Goal: Information Seeking & Learning: Learn about a topic

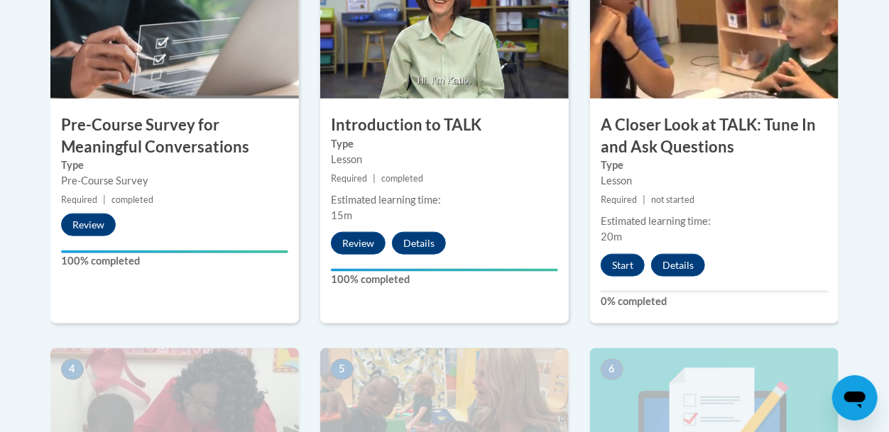
scroll to position [546, 0]
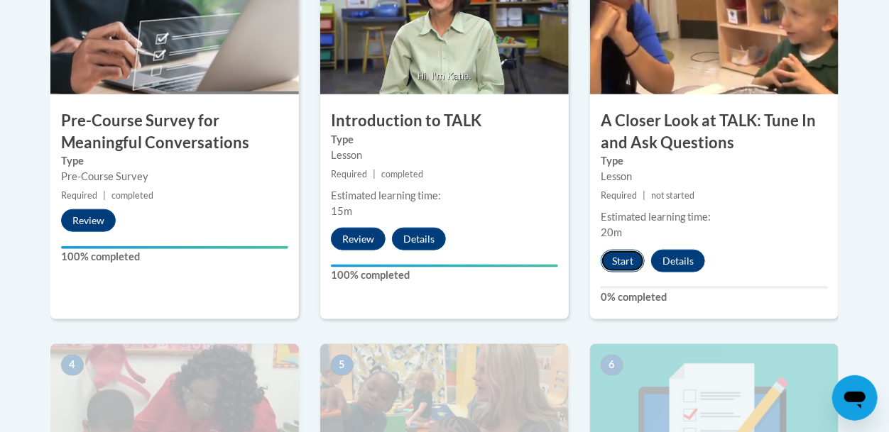
click at [623, 258] on button "Start" at bounding box center [623, 261] width 44 height 23
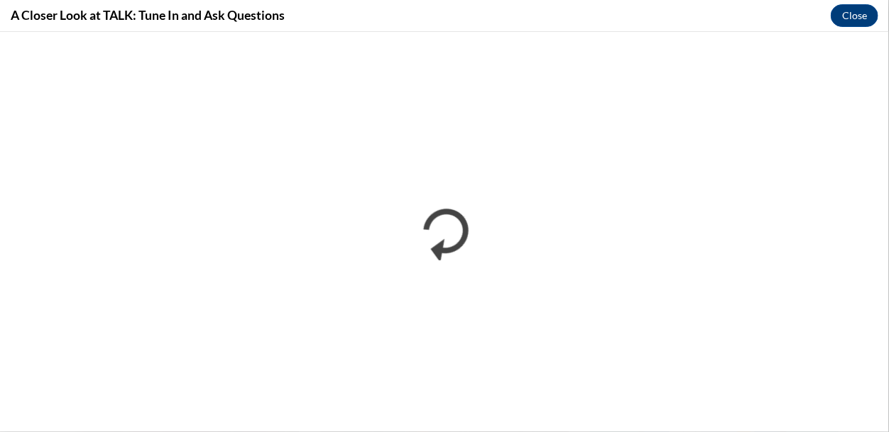
scroll to position [0, 0]
click at [841, 21] on button "Close" at bounding box center [855, 15] width 48 height 23
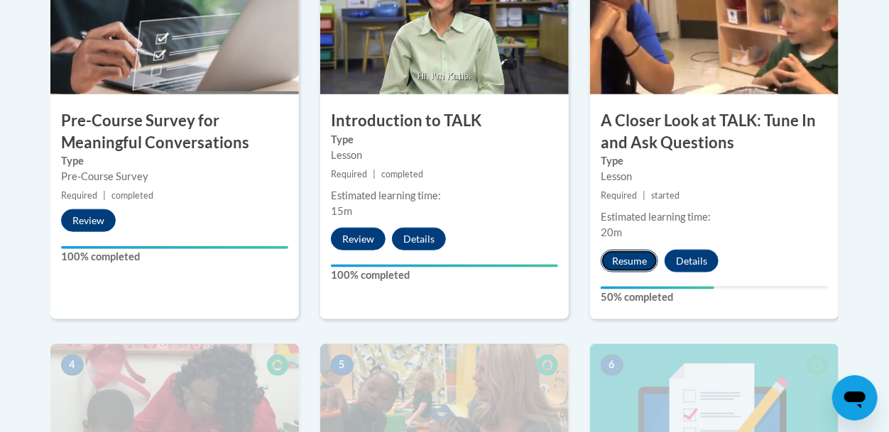
click at [626, 264] on button "Resume" at bounding box center [630, 261] width 58 height 23
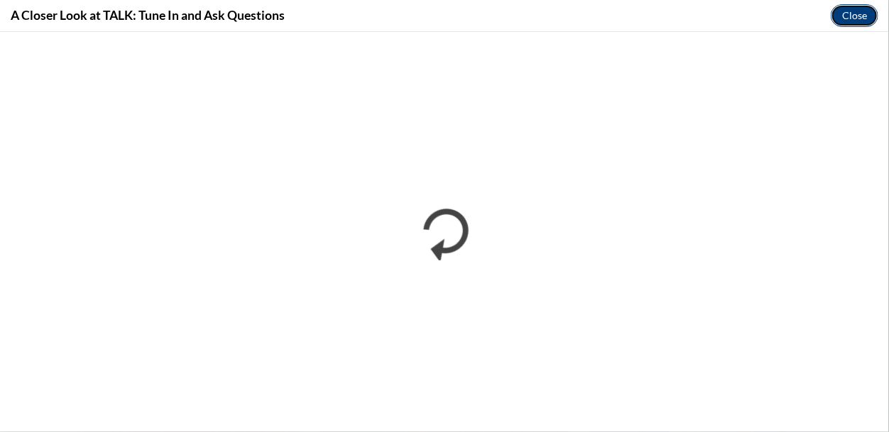
click at [851, 18] on button "Close" at bounding box center [855, 15] width 48 height 23
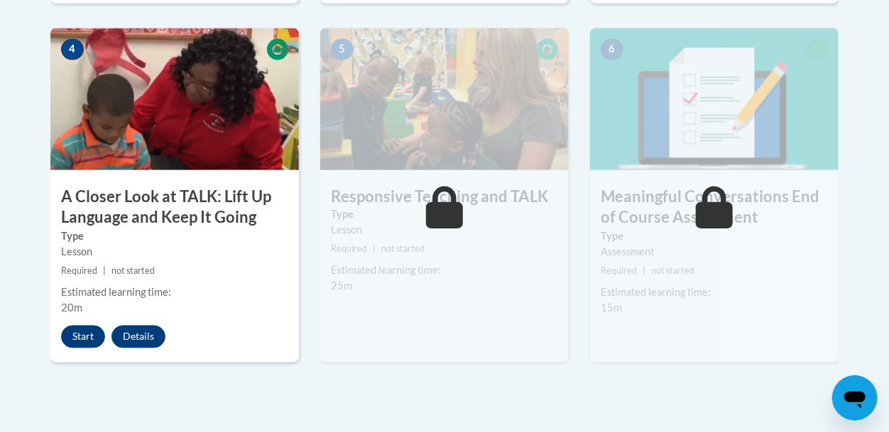
scroll to position [864, 0]
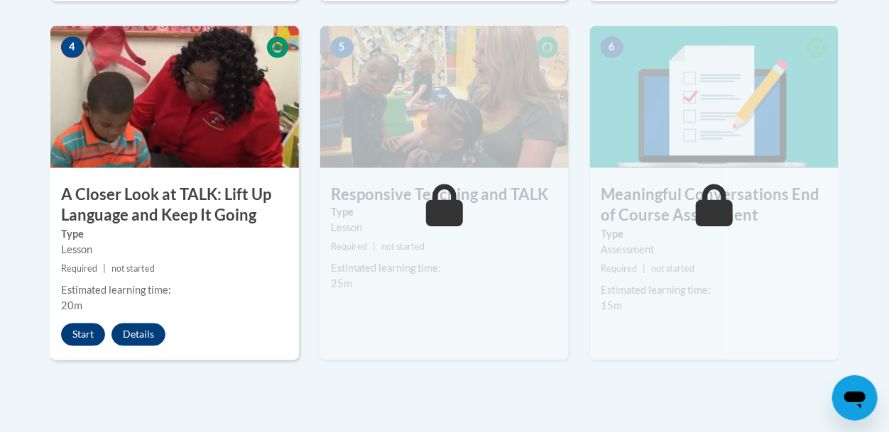
click at [75, 329] on button "Start" at bounding box center [83, 335] width 44 height 23
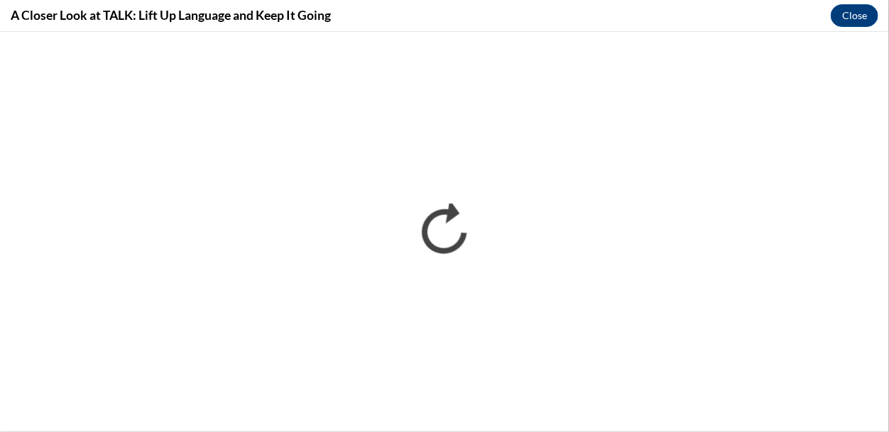
scroll to position [0, 0]
click at [838, 8] on button "Close" at bounding box center [855, 15] width 48 height 23
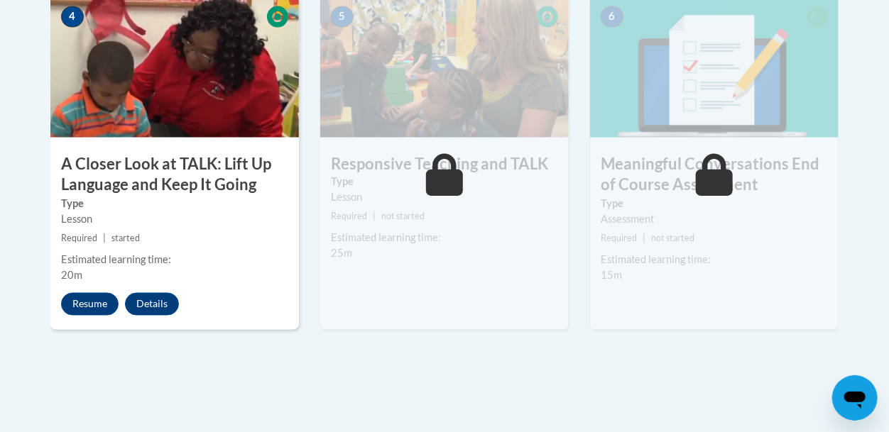
scroll to position [897, 0]
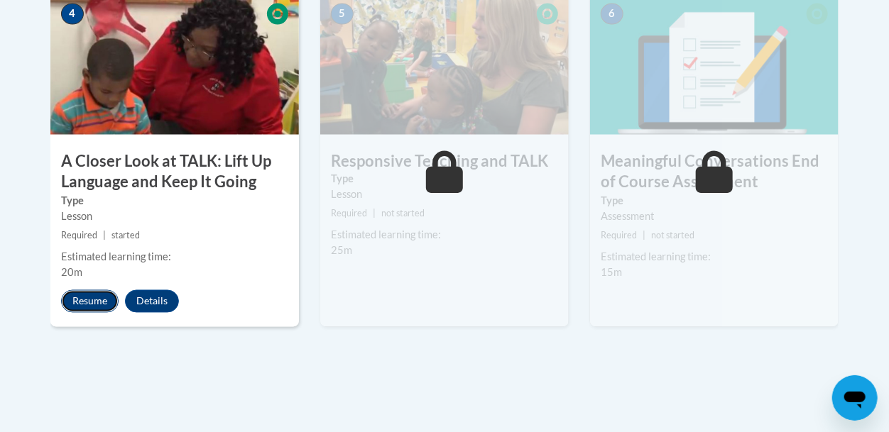
click at [102, 305] on button "Resume" at bounding box center [90, 301] width 58 height 23
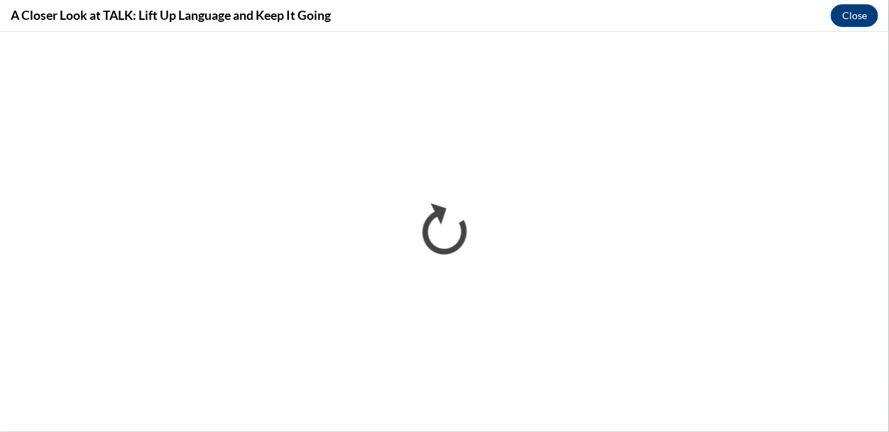
scroll to position [0, 0]
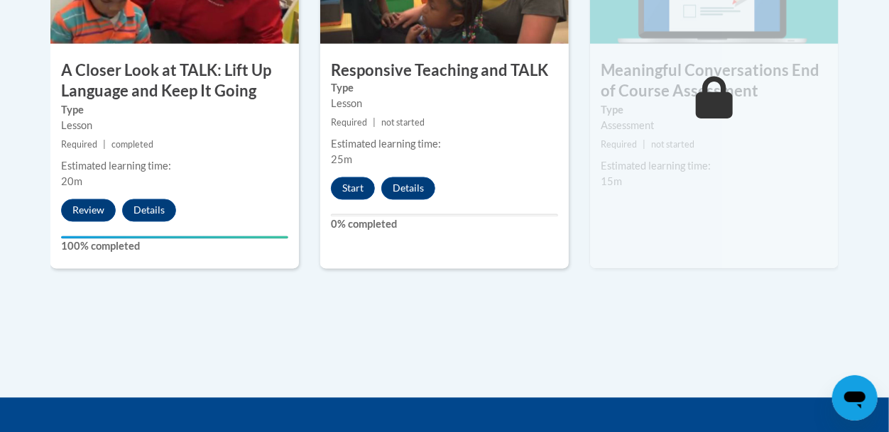
scroll to position [989, 0]
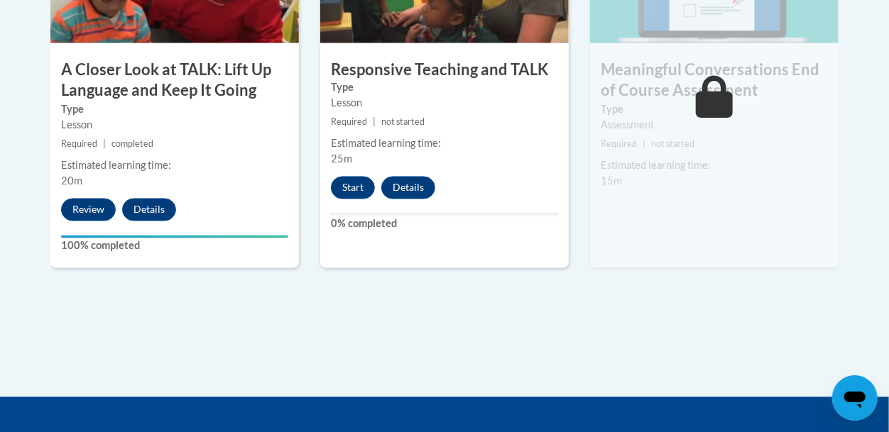
click at [363, 174] on div "5 Responsive Teaching and TALK Type Lesson Required | not started Estimated lea…" at bounding box center [444, 84] width 248 height 367
click at [347, 197] on button "Start" at bounding box center [353, 188] width 44 height 23
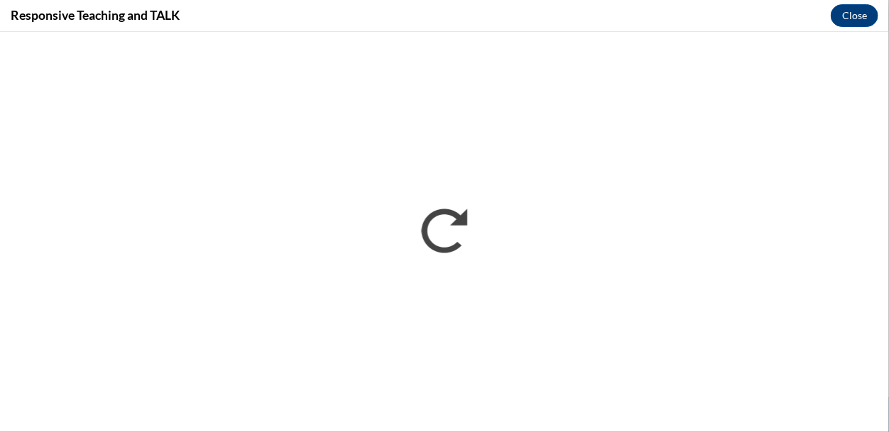
scroll to position [0, 0]
click at [855, 1] on div "Responsive Teaching and TALK Close" at bounding box center [444, 16] width 889 height 32
click at [854, 6] on button "Close" at bounding box center [855, 15] width 48 height 23
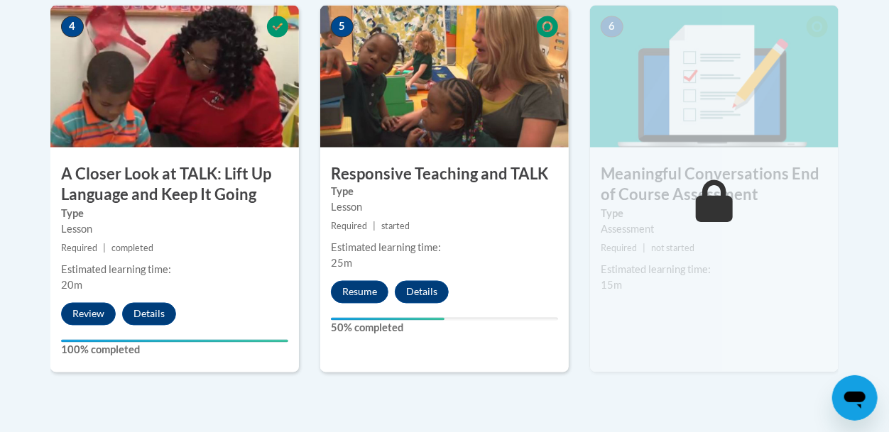
scroll to position [876, 0]
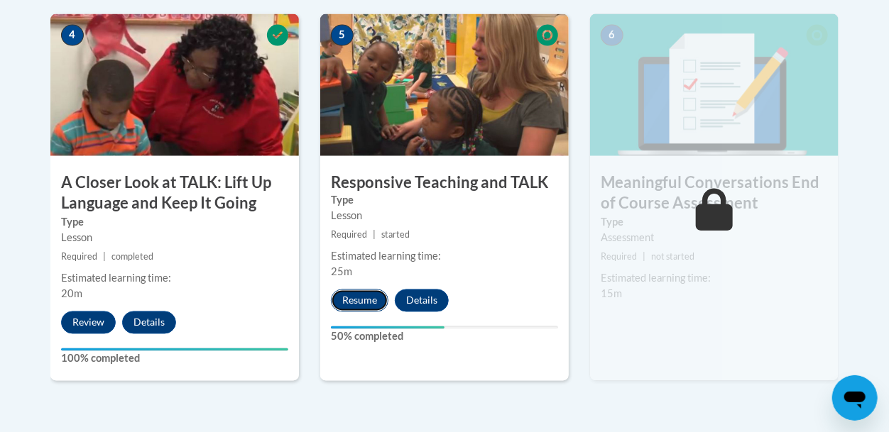
click at [363, 293] on button "Resume" at bounding box center [360, 301] width 58 height 23
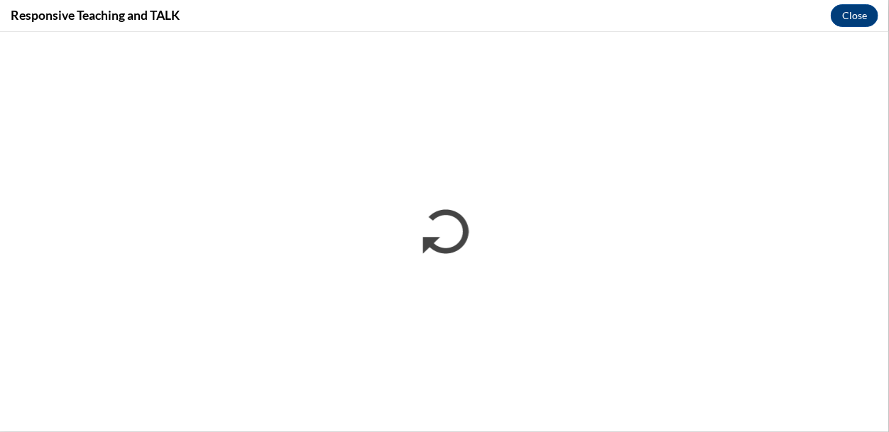
scroll to position [0, 0]
click at [848, 14] on button "Close" at bounding box center [855, 15] width 48 height 23
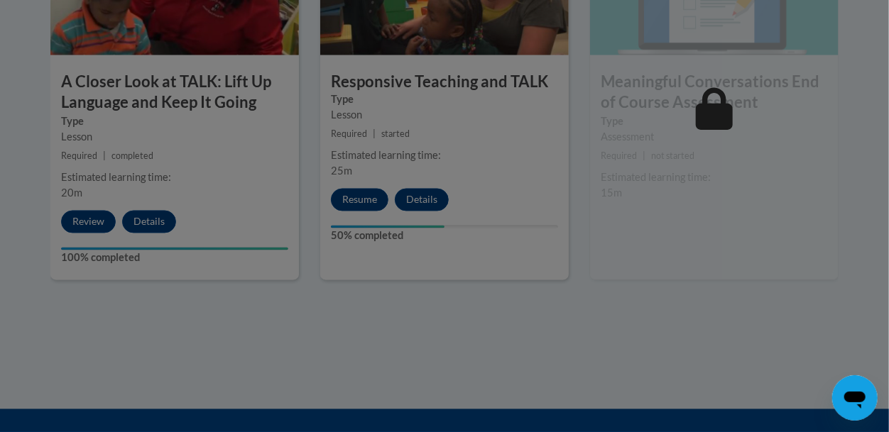
scroll to position [978, 0]
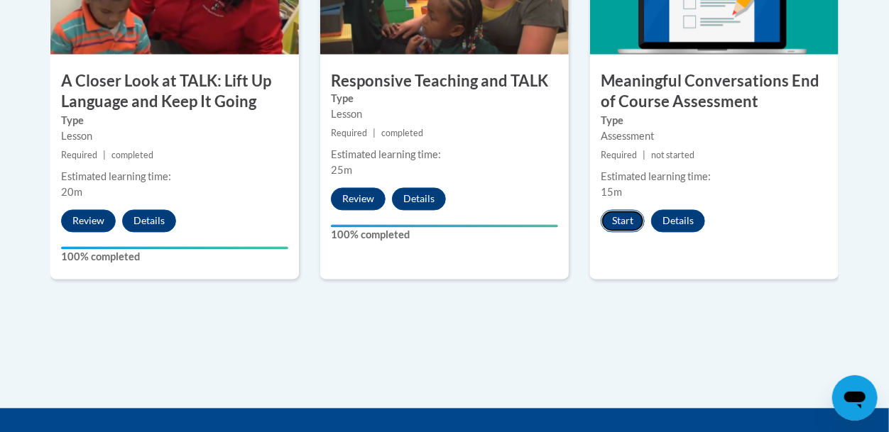
click at [626, 216] on button "Start" at bounding box center [623, 221] width 44 height 23
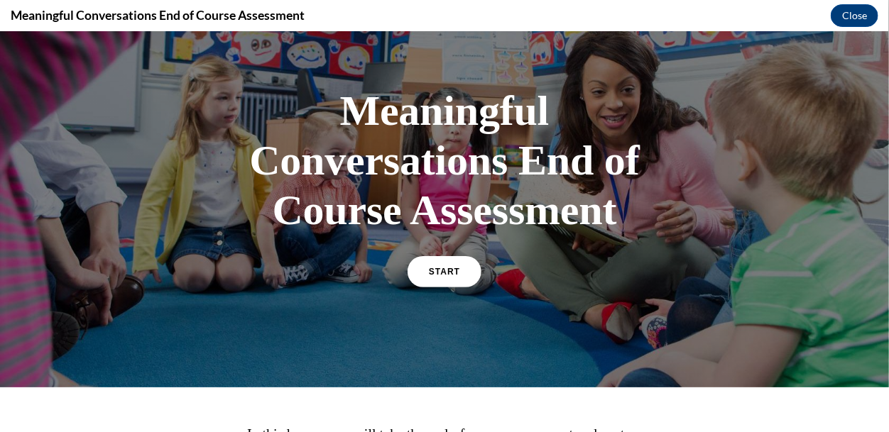
scroll to position [0, 0]
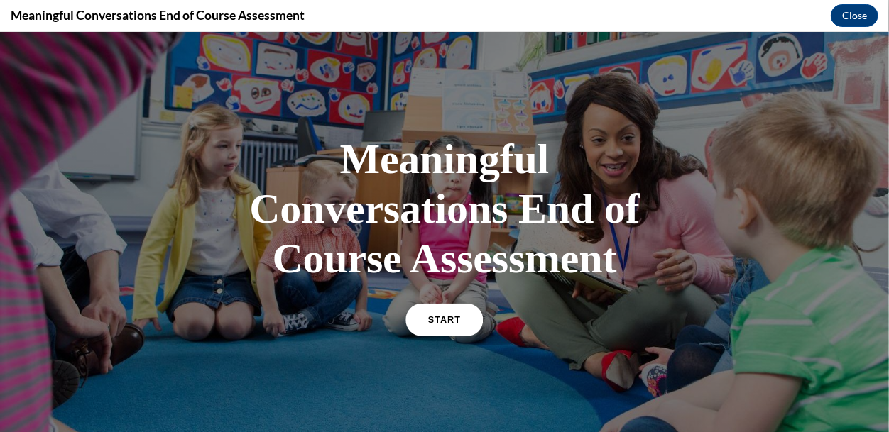
click at [466, 325] on link "START" at bounding box center [443, 319] width 77 height 33
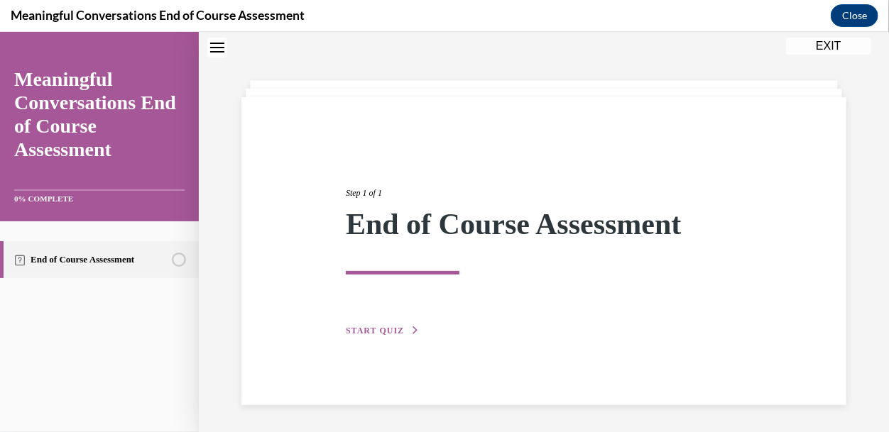
scroll to position [44, 0]
click at [356, 349] on div "Step 1 of 1 End of Course Assessment START QUIZ" at bounding box center [543, 250] width 605 height 308
click at [380, 325] on span "START QUIZ" at bounding box center [375, 329] width 58 height 10
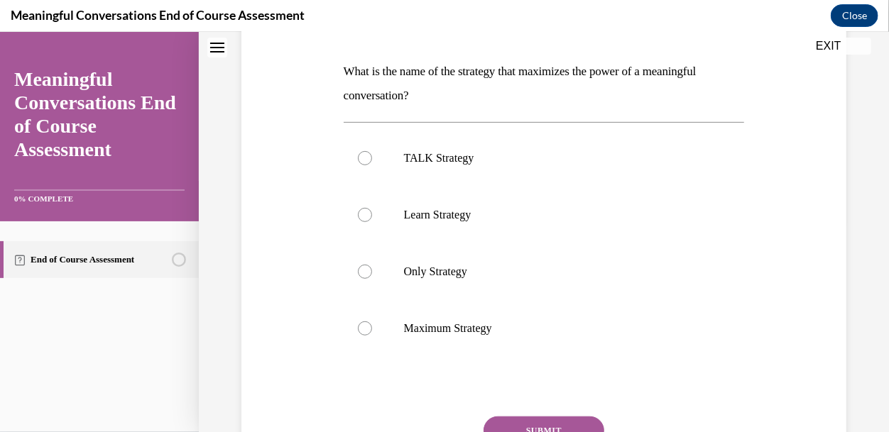
scroll to position [212, 0]
click at [467, 170] on label "TALK Strategy" at bounding box center [544, 157] width 401 height 57
click at [372, 164] on input "TALK Strategy" at bounding box center [365, 157] width 14 height 14
radio input "true"
click at [508, 427] on button "SUBMIT" at bounding box center [543, 429] width 121 height 28
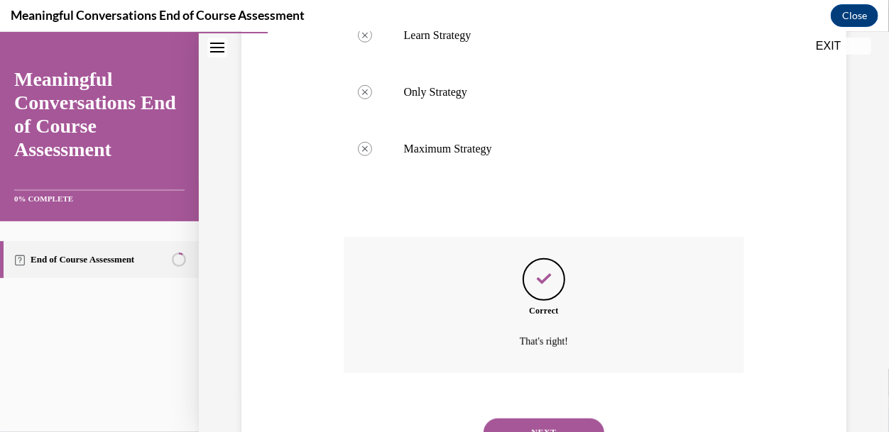
scroll to position [454, 0]
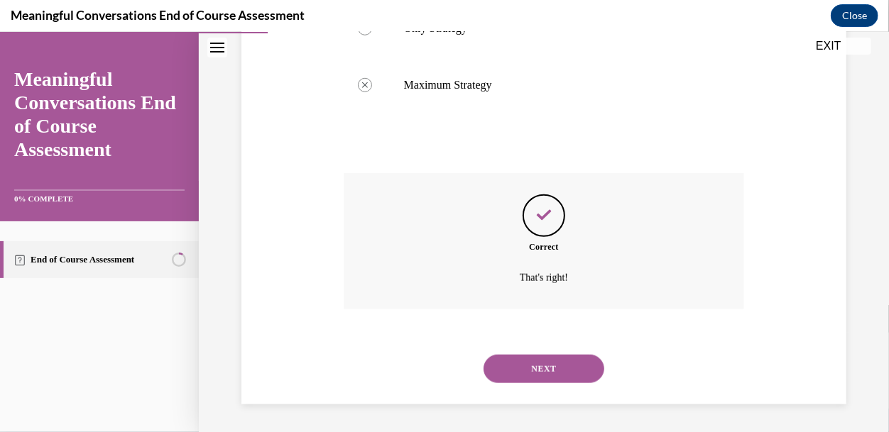
click at [539, 382] on div "NEXT" at bounding box center [544, 368] width 401 height 57
click at [541, 366] on button "NEXT" at bounding box center [543, 368] width 121 height 28
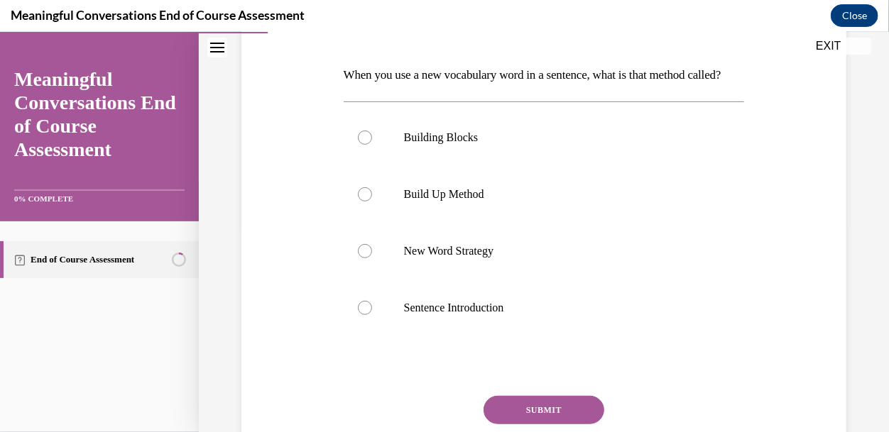
scroll to position [222, 0]
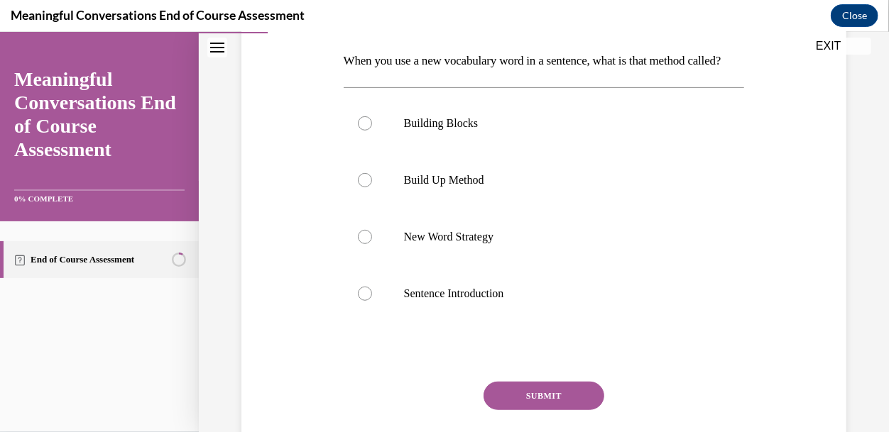
click at [545, 66] on p "When you use a new vocabulary word in a sentence, what is that method called?" at bounding box center [544, 60] width 401 height 24
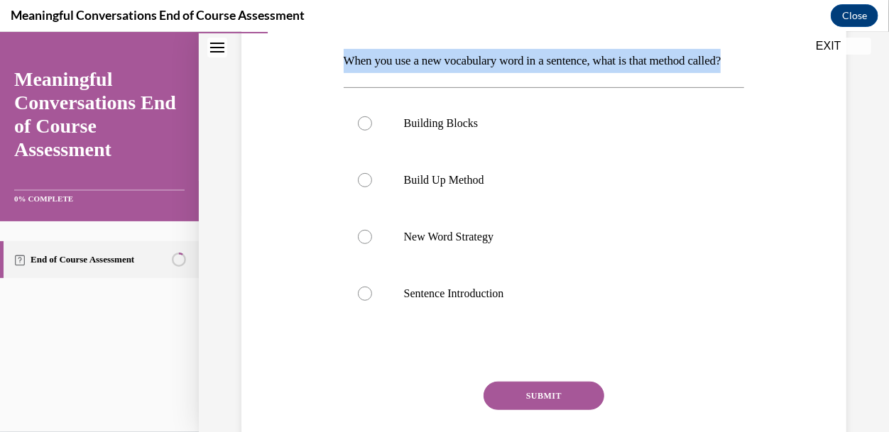
click at [320, 38] on div "Question 02/10 When you use a new vocabulary word in a sentence, what is that m…" at bounding box center [544, 215] width 612 height 565
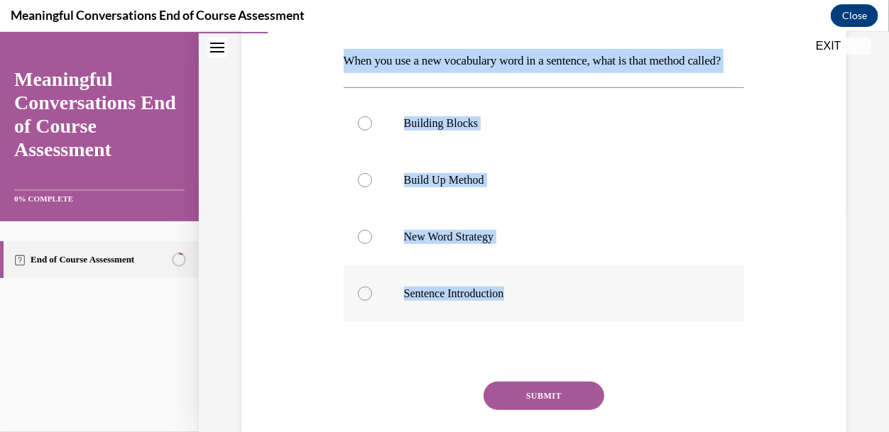
drag, startPoint x: 330, startPoint y: 57, endPoint x: 537, endPoint y: 308, distance: 325.4
click at [537, 308] on div "Question 02/10 When you use a new vocabulary word in a sentence, what is that m…" at bounding box center [544, 215] width 612 height 565
click at [312, 222] on div "Question 02/10 When you use a new vocabulary word in a sentence, what is that m…" at bounding box center [544, 215] width 612 height 565
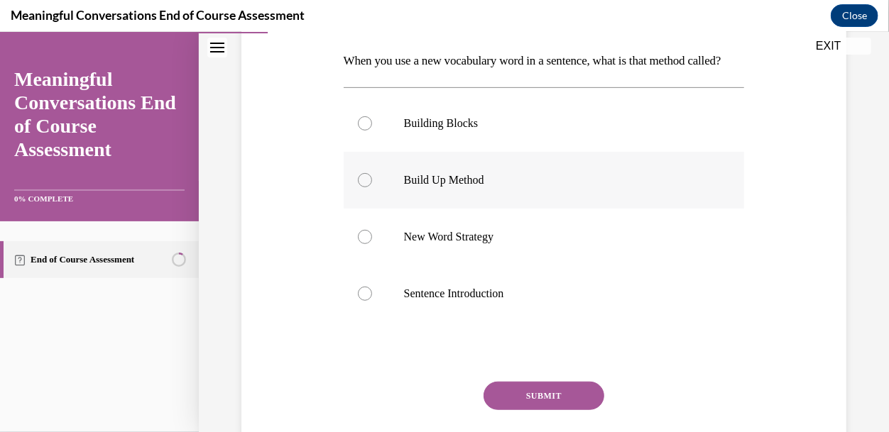
click at [417, 187] on p "Build Up Method" at bounding box center [556, 180] width 305 height 14
click at [372, 187] on input "Build Up Method" at bounding box center [365, 180] width 14 height 14
radio input "true"
click at [520, 410] on button "SUBMIT" at bounding box center [543, 395] width 121 height 28
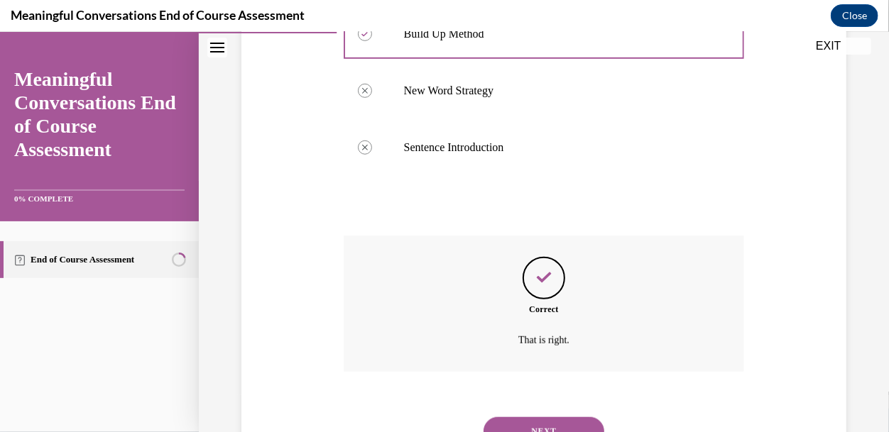
scroll to position [454, 0]
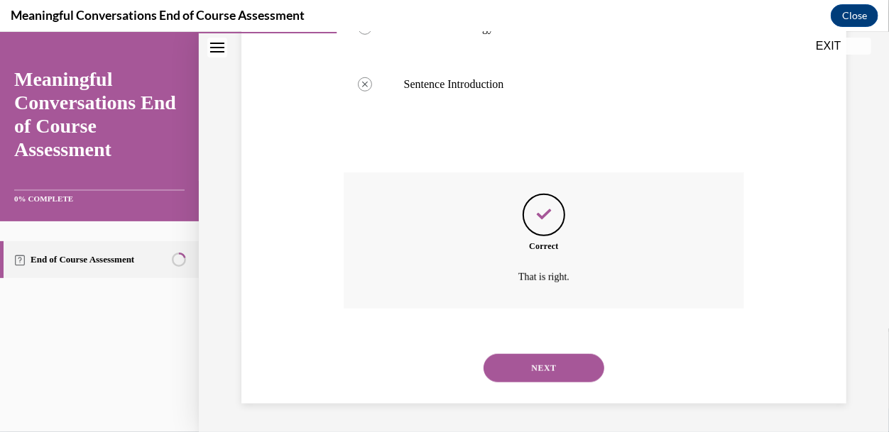
click at [511, 356] on button "NEXT" at bounding box center [543, 368] width 121 height 28
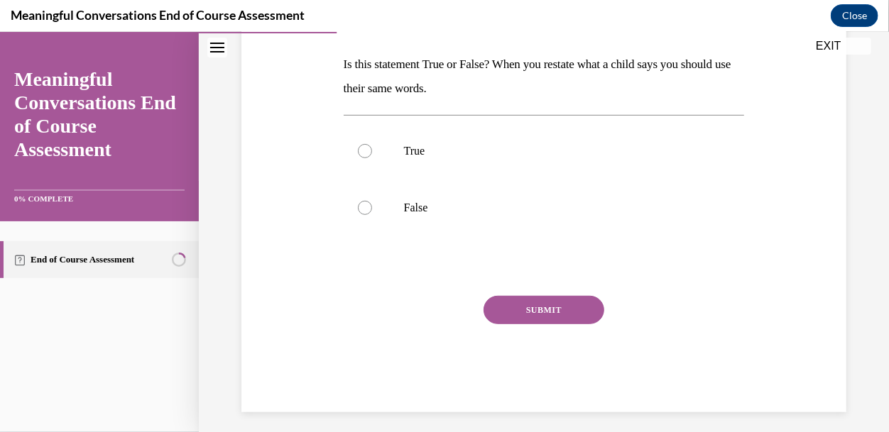
scroll to position [226, 0]
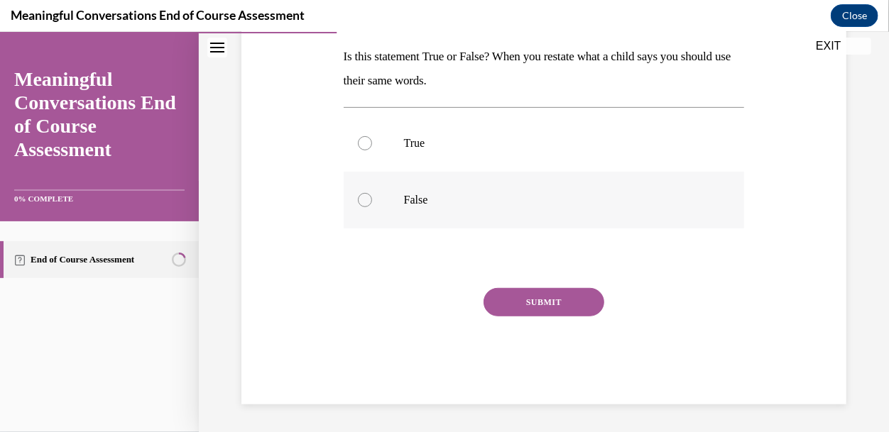
click at [392, 195] on label "False" at bounding box center [544, 199] width 401 height 57
click at [372, 195] on input "False" at bounding box center [365, 199] width 14 height 14
radio input "true"
click at [515, 300] on button "SUBMIT" at bounding box center [543, 302] width 121 height 28
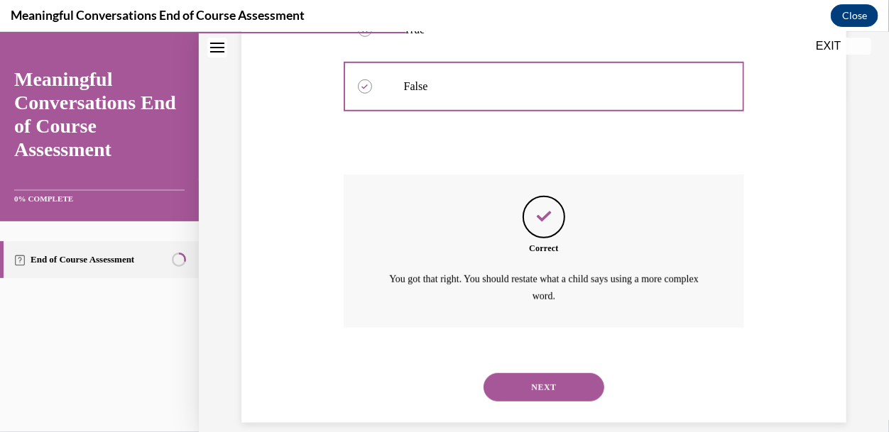
scroll to position [357, 0]
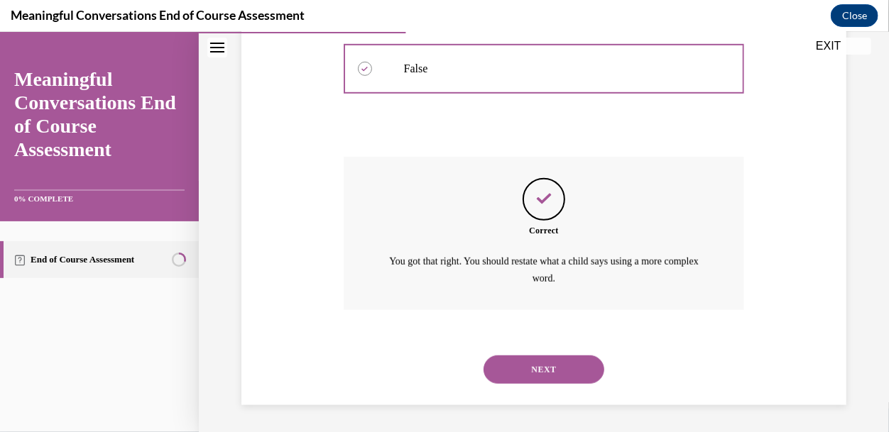
click at [519, 346] on div "NEXT" at bounding box center [544, 369] width 401 height 57
click at [520, 364] on button "NEXT" at bounding box center [543, 369] width 121 height 28
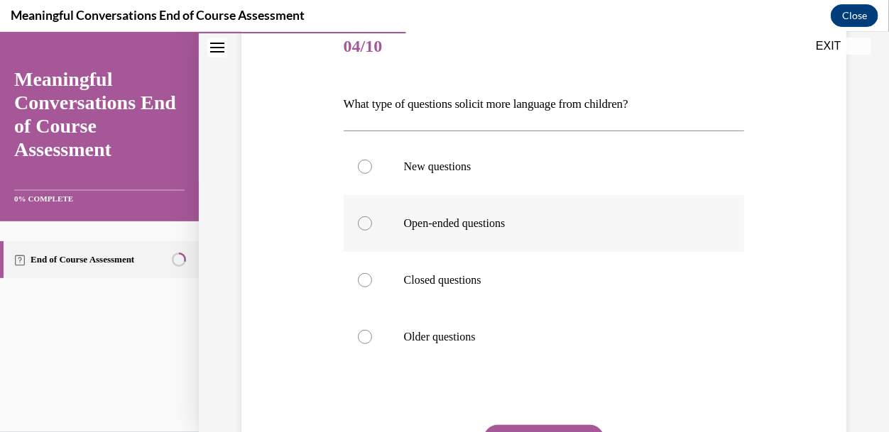
scroll to position [180, 0]
click at [403, 210] on label "Open-ended questions" at bounding box center [544, 221] width 401 height 57
click at [372, 214] on input "Open-ended questions" at bounding box center [365, 221] width 14 height 14
radio input "true"
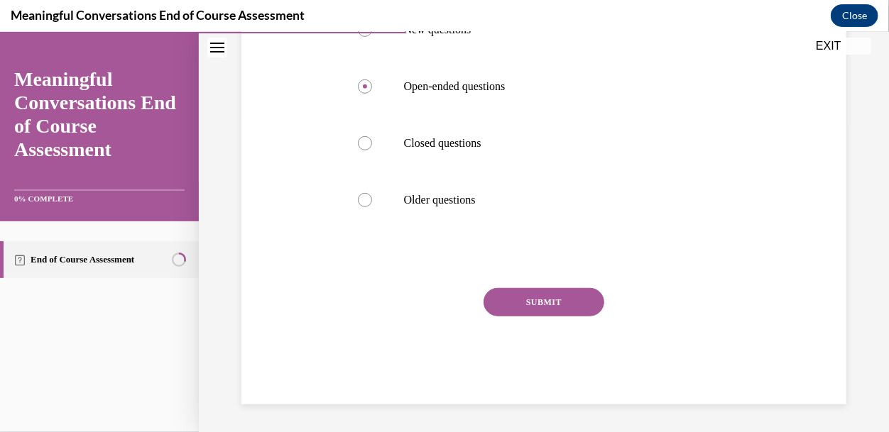
click at [523, 295] on button "SUBMIT" at bounding box center [543, 302] width 121 height 28
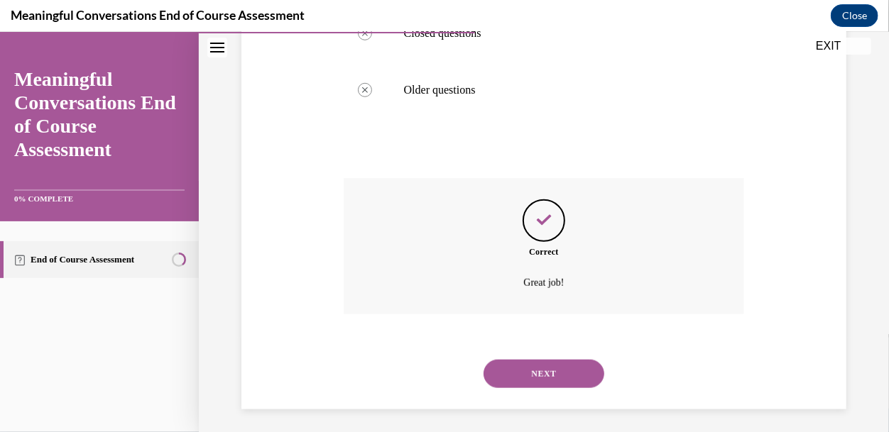
scroll to position [430, 0]
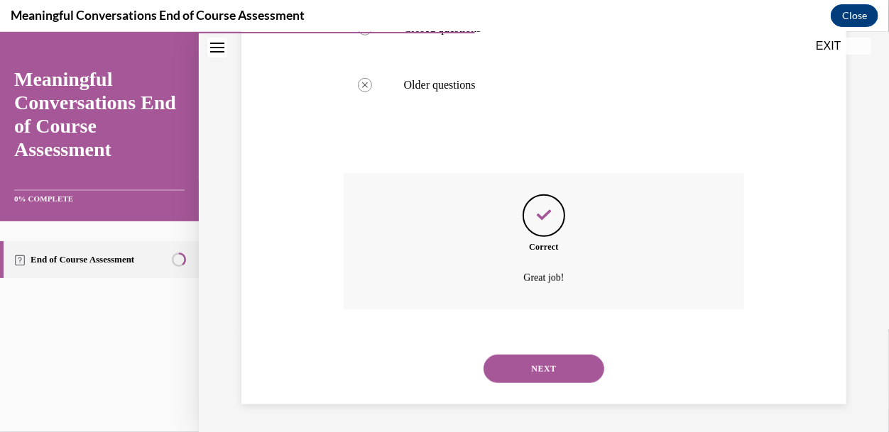
click at [532, 365] on button "NEXT" at bounding box center [543, 368] width 121 height 28
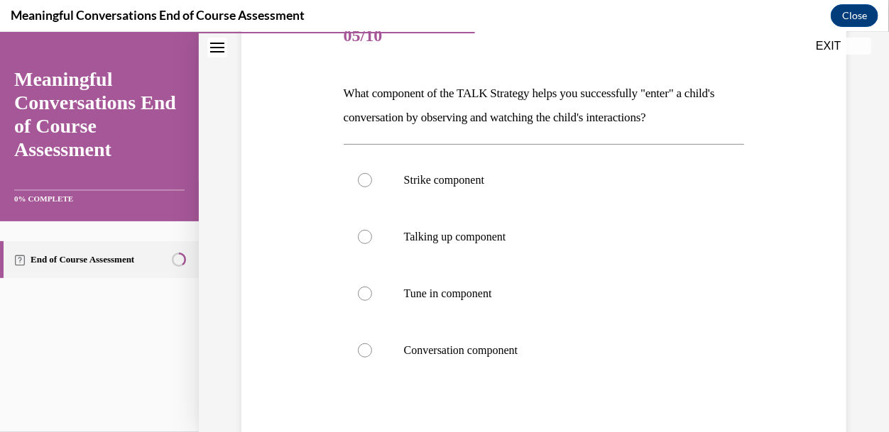
scroll to position [190, 0]
click at [449, 285] on p "Tune in component" at bounding box center [556, 292] width 305 height 14
click at [372, 285] on input "Tune in component" at bounding box center [365, 292] width 14 height 14
radio input "true"
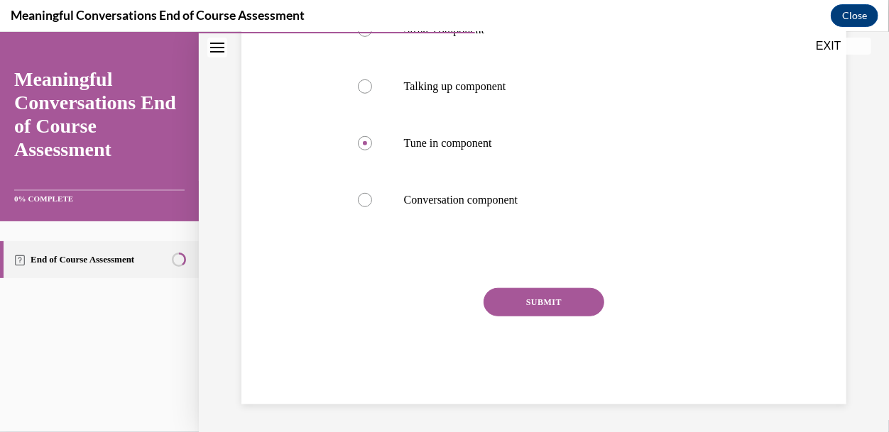
click at [510, 296] on button "SUBMIT" at bounding box center [543, 302] width 121 height 28
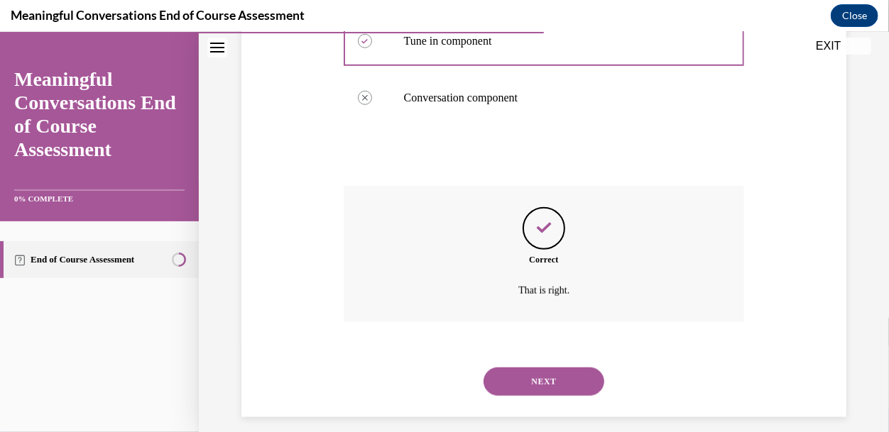
scroll to position [454, 0]
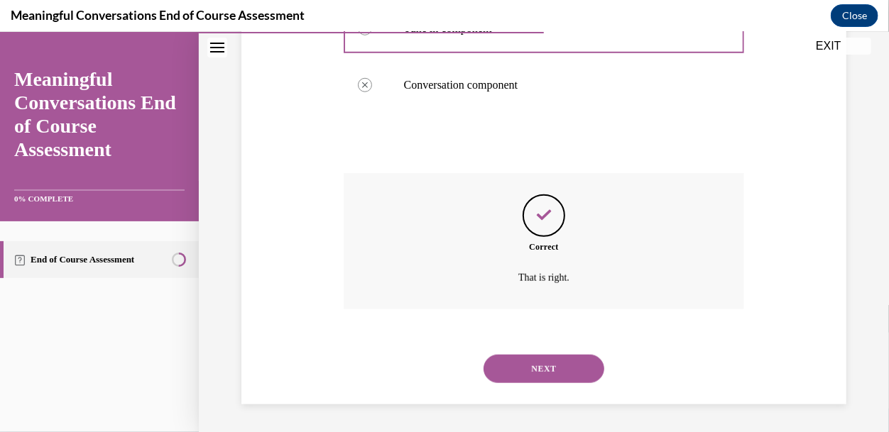
click at [530, 366] on button "NEXT" at bounding box center [543, 368] width 121 height 28
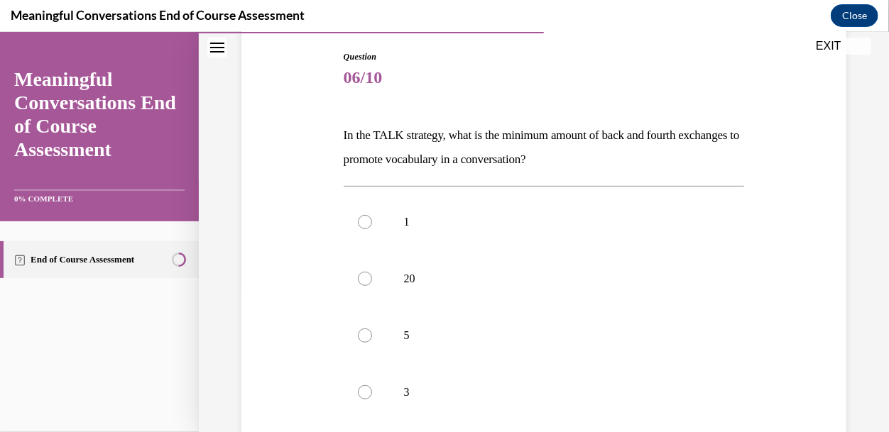
scroll to position [148, 0]
click at [371, 345] on label "5" at bounding box center [544, 333] width 401 height 57
click at [371, 341] on input "5" at bounding box center [365, 334] width 14 height 14
radio input "true"
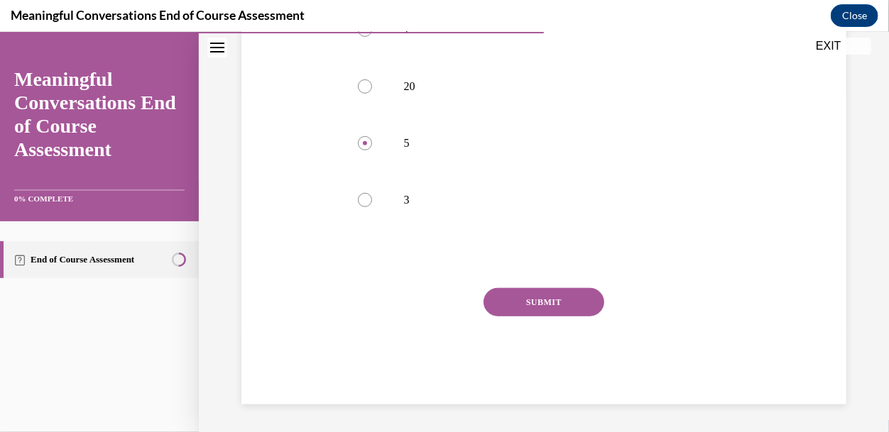
click at [496, 315] on div "SUBMIT" at bounding box center [544, 323] width 401 height 71
click at [519, 304] on button "SUBMIT" at bounding box center [543, 302] width 121 height 28
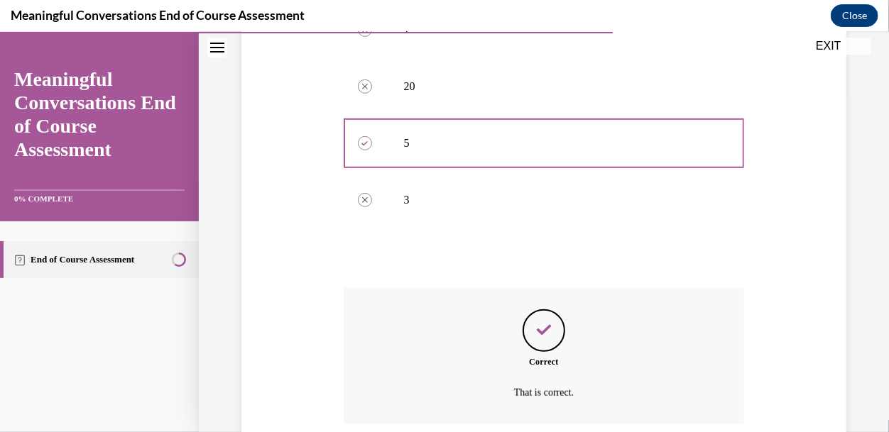
scroll to position [454, 0]
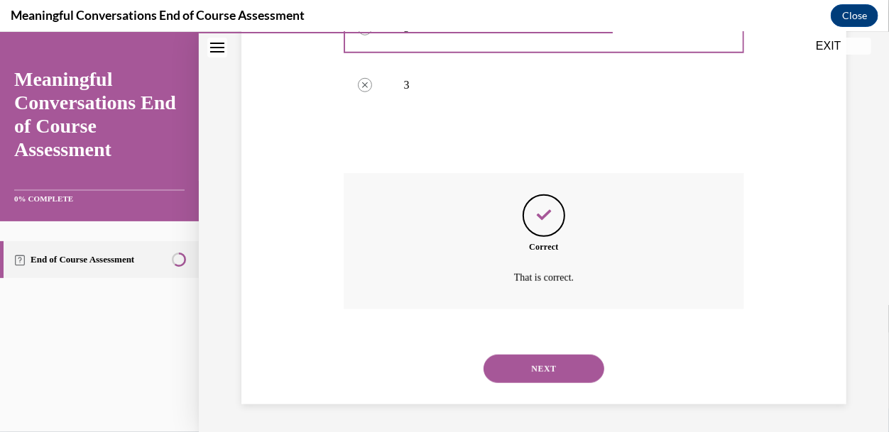
click at [546, 356] on button "NEXT" at bounding box center [543, 368] width 121 height 28
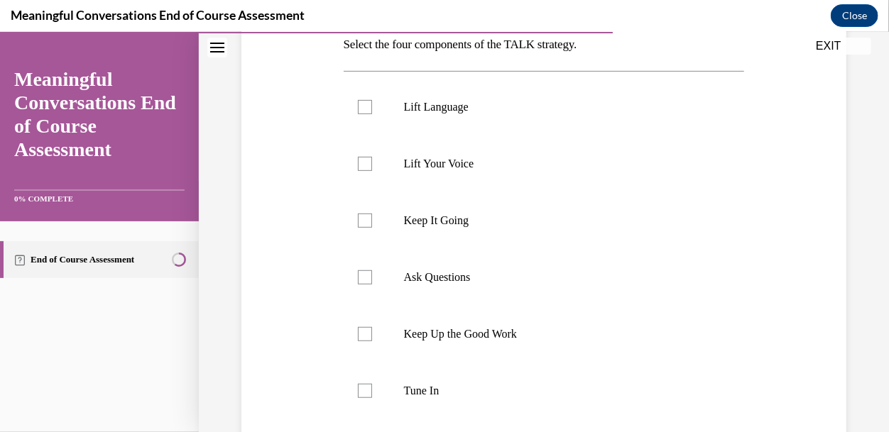
scroll to position [245, 0]
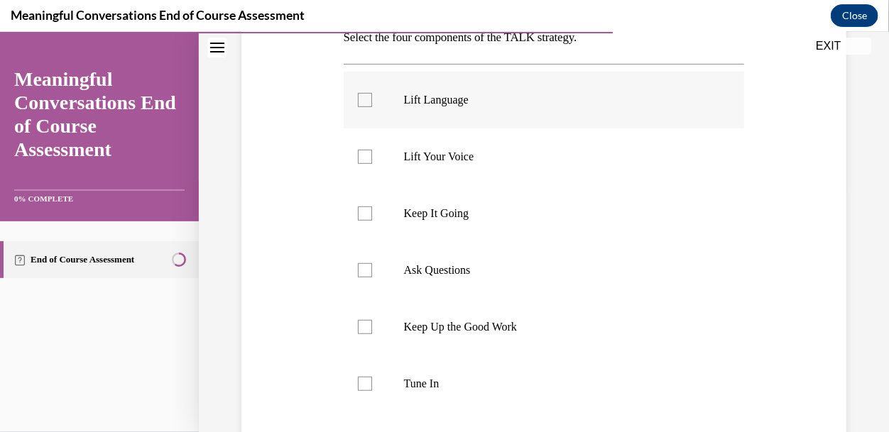
click at [449, 109] on label "Lift Language" at bounding box center [544, 99] width 401 height 57
click at [372, 106] on input "Lift Language" at bounding box center [365, 99] width 14 height 14
checkbox input "true"
click at [430, 217] on p "Keep It Going" at bounding box center [556, 213] width 305 height 14
click at [372, 217] on input "Keep It Going" at bounding box center [365, 213] width 14 height 14
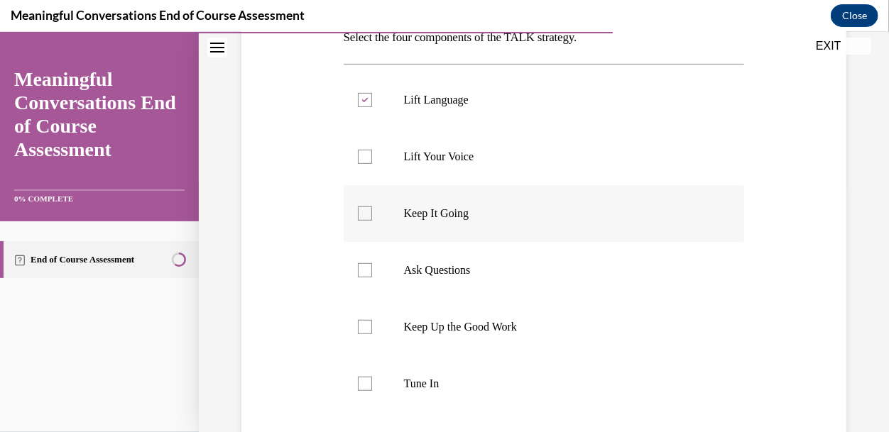
checkbox input "true"
click at [440, 285] on label "Ask Questions" at bounding box center [544, 269] width 401 height 57
click at [372, 277] on input "Ask Questions" at bounding box center [365, 270] width 14 height 14
checkbox input "true"
click at [425, 370] on label "Tune In" at bounding box center [544, 383] width 401 height 57
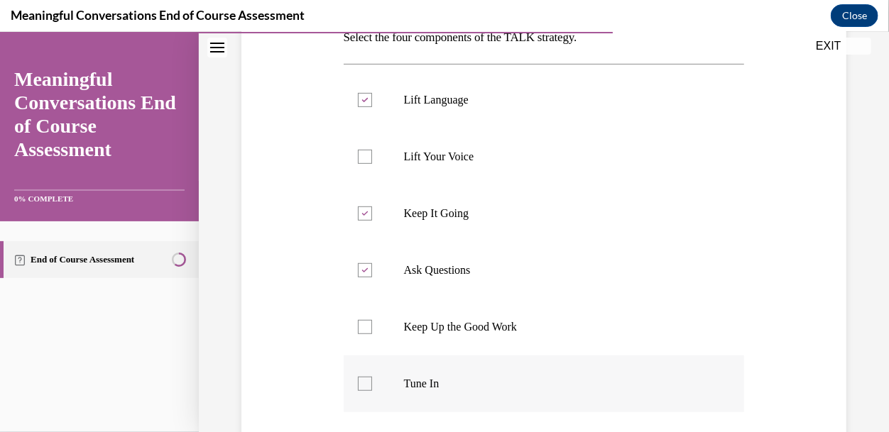
click at [372, 376] on input "Tune In" at bounding box center [365, 383] width 14 height 14
checkbox input "true"
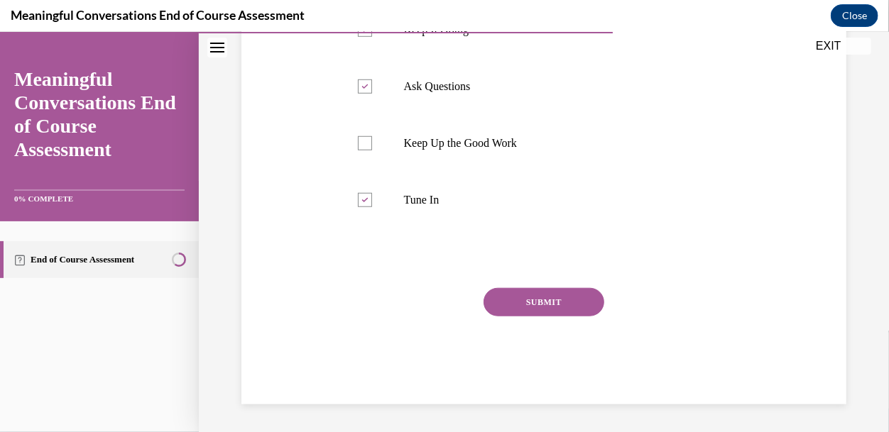
click at [566, 311] on button "SUBMIT" at bounding box center [543, 302] width 121 height 28
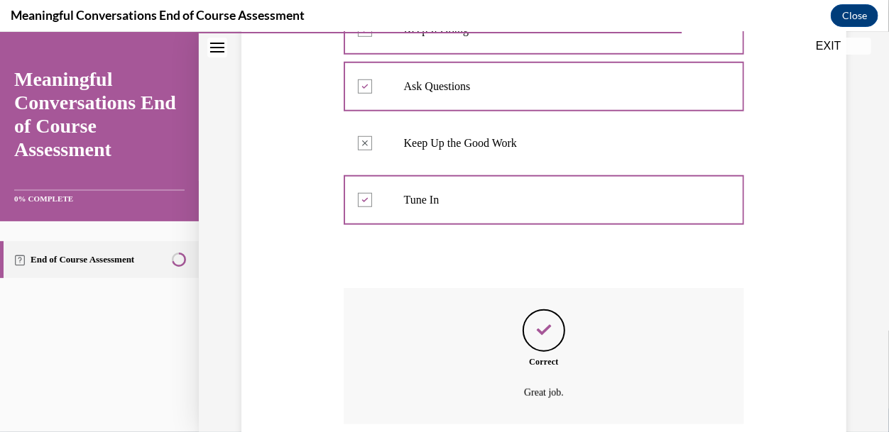
scroll to position [544, 0]
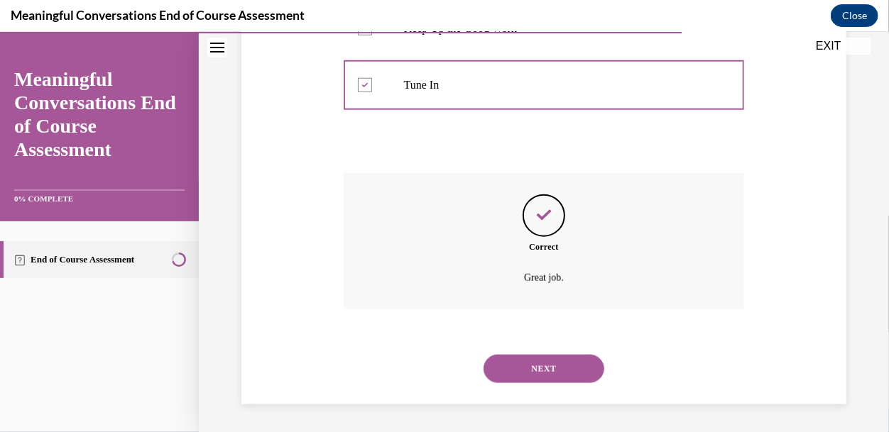
click at [559, 364] on button "NEXT" at bounding box center [543, 368] width 121 height 28
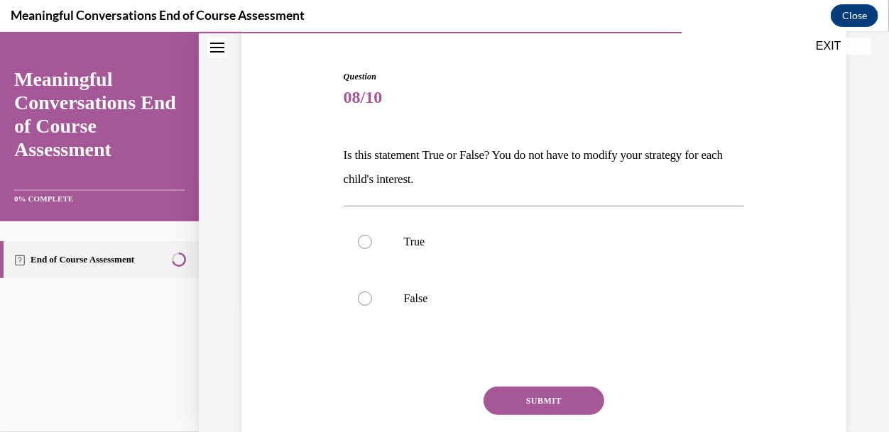
scroll to position [129, 0]
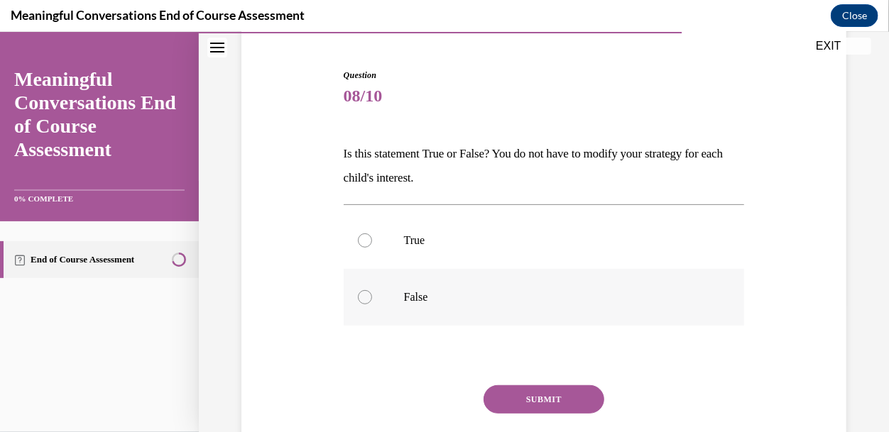
click at [443, 280] on label "False" at bounding box center [544, 296] width 401 height 57
click at [372, 290] on input "False" at bounding box center [365, 297] width 14 height 14
radio input "true"
click at [554, 422] on div "SUBMIT" at bounding box center [544, 420] width 401 height 71
click at [550, 405] on button "SUBMIT" at bounding box center [543, 399] width 121 height 28
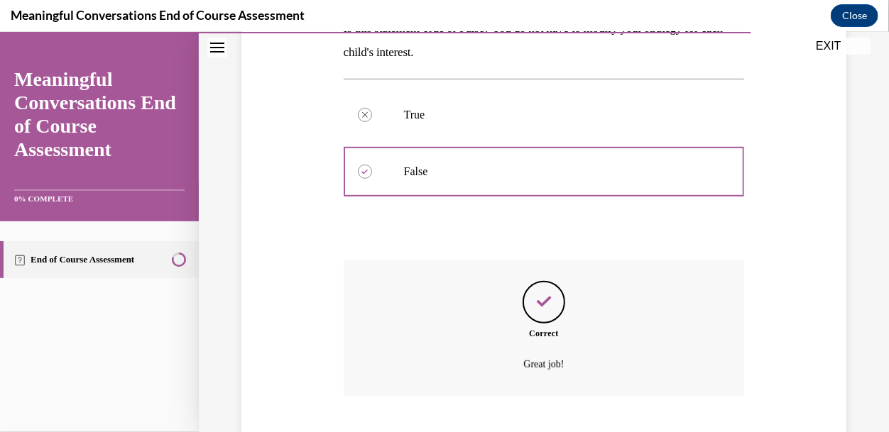
scroll to position [340, 0]
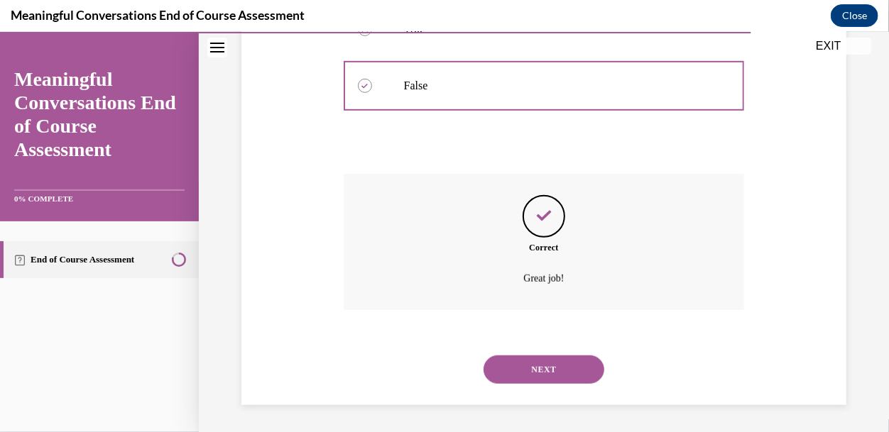
click at [543, 376] on button "NEXT" at bounding box center [543, 369] width 121 height 28
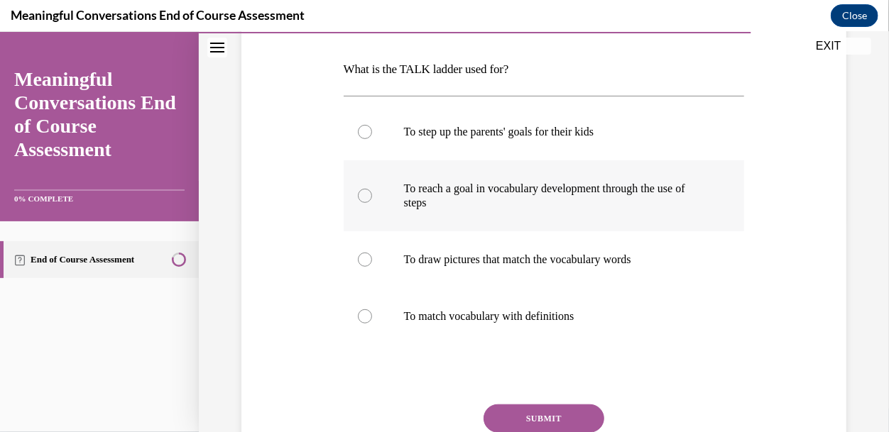
scroll to position [224, 0]
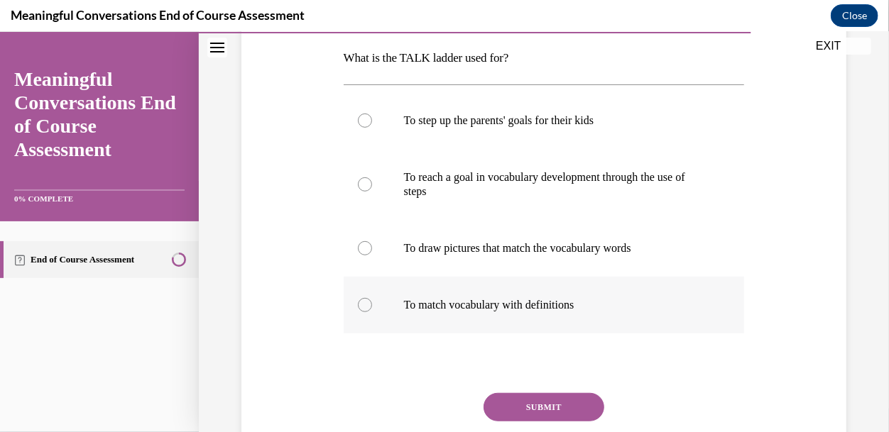
click at [439, 302] on p "To match vocabulary with definitions" at bounding box center [556, 304] width 305 height 14
click at [372, 302] on input "To match vocabulary with definitions" at bounding box center [365, 304] width 14 height 14
radio input "true"
click at [447, 188] on p "To reach a goal in vocabulary development through the use of steps" at bounding box center [556, 184] width 305 height 28
click at [372, 188] on input "To reach a goal in vocabulary development through the use of steps" at bounding box center [365, 184] width 14 height 14
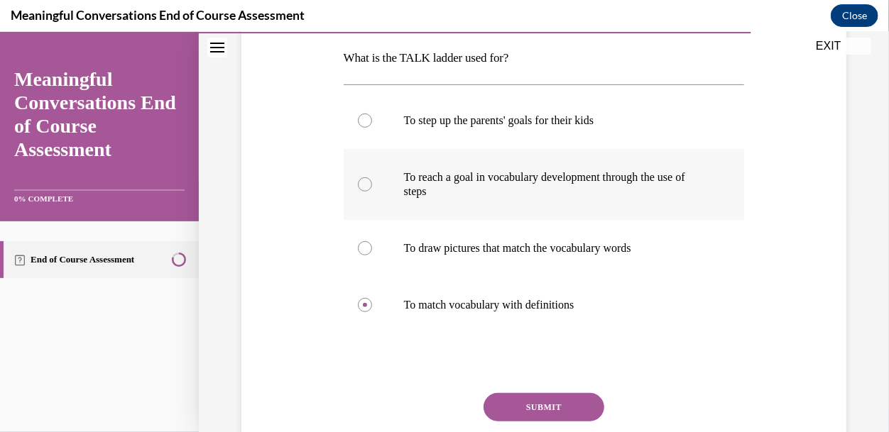
radio input "true"
click at [532, 400] on button "SUBMIT" at bounding box center [543, 407] width 121 height 28
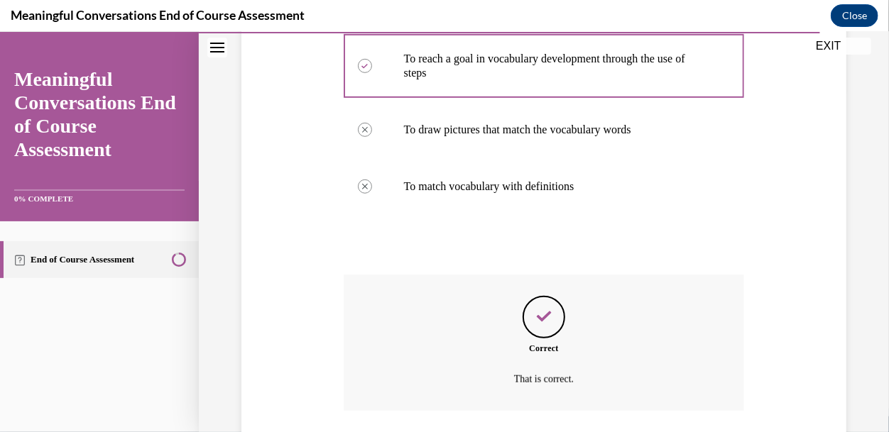
scroll to position [444, 0]
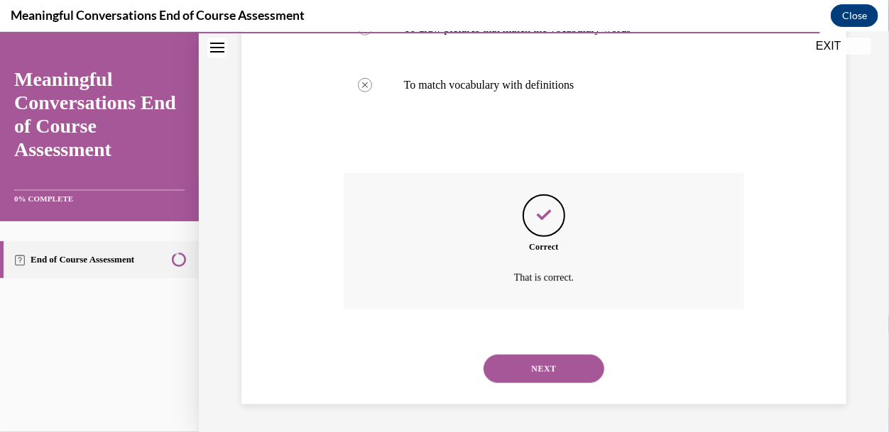
click at [520, 369] on button "NEXT" at bounding box center [543, 368] width 121 height 28
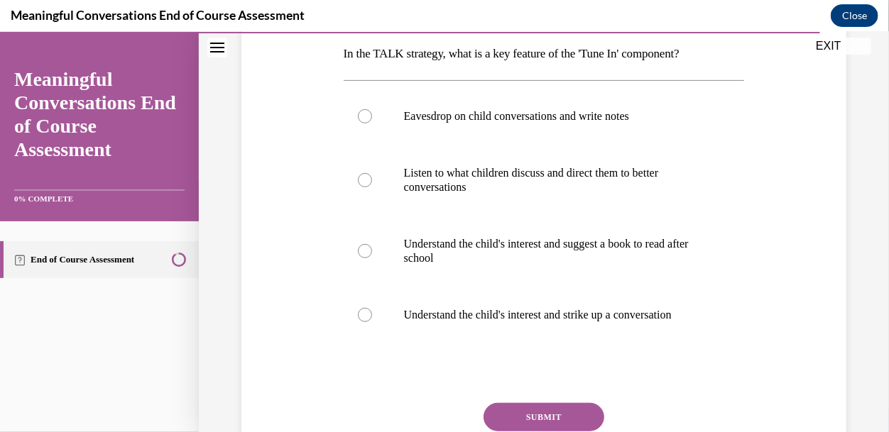
scroll to position [229, 0]
click at [449, 324] on label "Understand the child's interest and strike up a conversation" at bounding box center [544, 313] width 401 height 57
click at [372, 321] on input "Understand the child's interest and strike up a conversation" at bounding box center [365, 314] width 14 height 14
radio input "true"
click at [547, 431] on div "SUBMIT" at bounding box center [544, 437] width 401 height 71
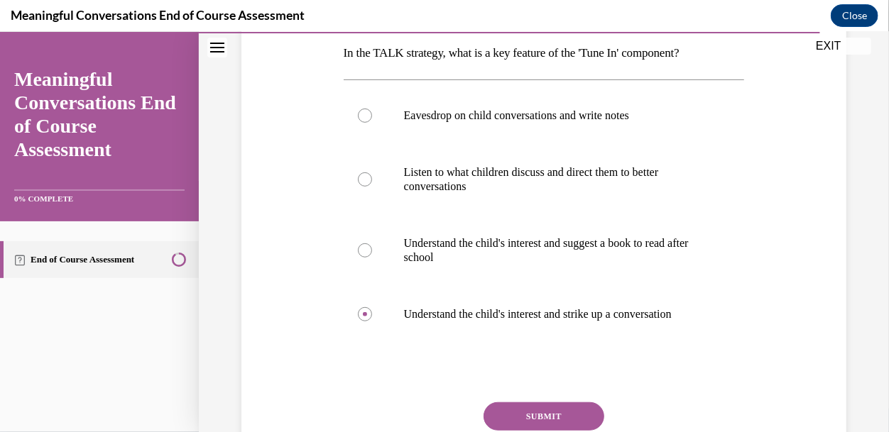
click at [542, 417] on button "SUBMIT" at bounding box center [543, 416] width 121 height 28
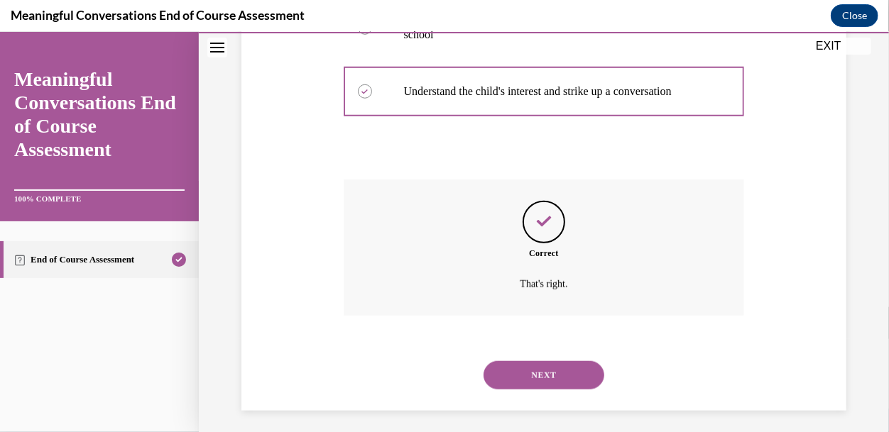
scroll to position [459, 0]
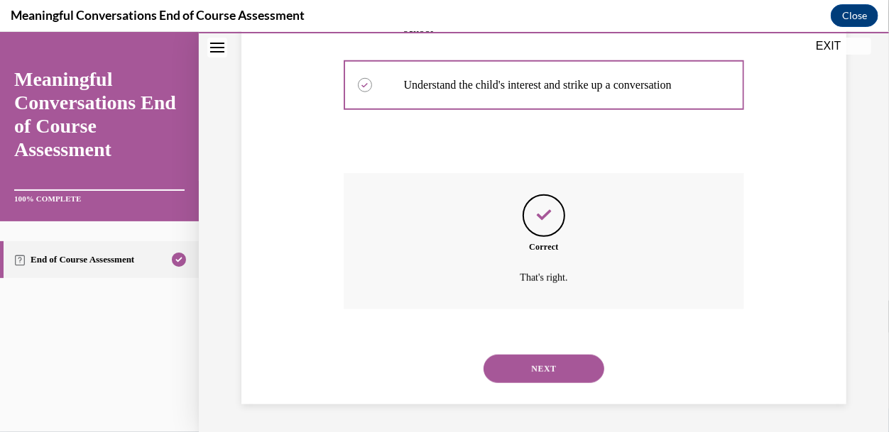
click at [555, 356] on button "NEXT" at bounding box center [543, 368] width 121 height 28
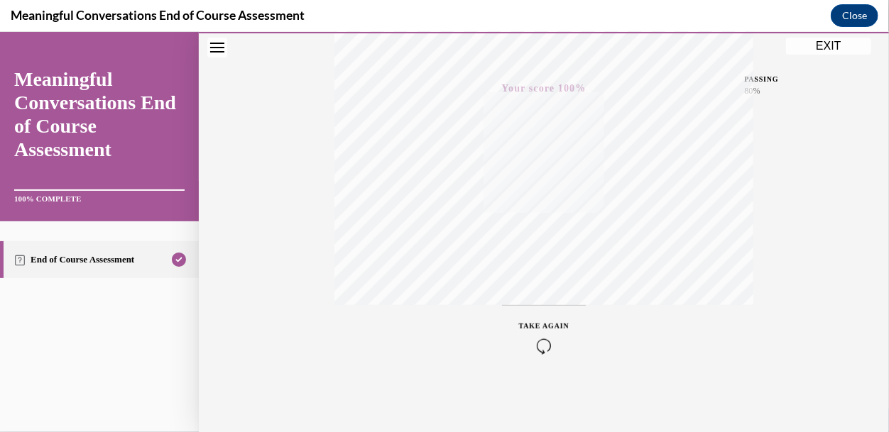
scroll to position [0, 0]
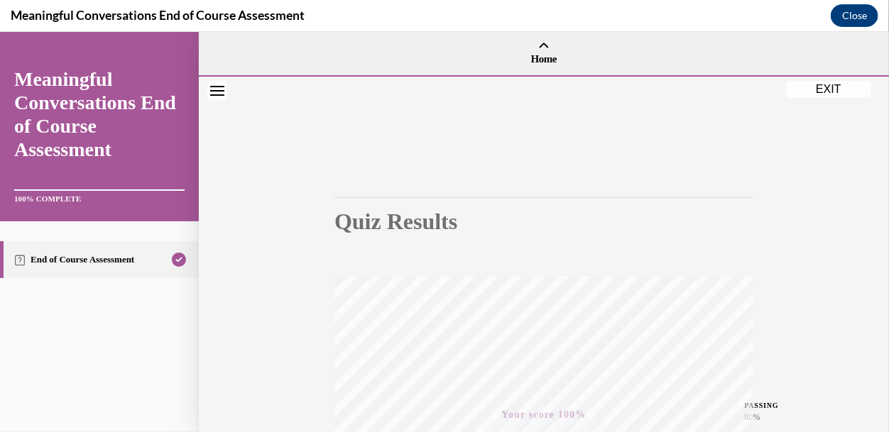
click at [809, 78] on div at bounding box center [544, 77] width 690 height 4
click at [813, 78] on div at bounding box center [544, 77] width 690 height 4
click at [821, 84] on button "EXIT" at bounding box center [828, 88] width 85 height 17
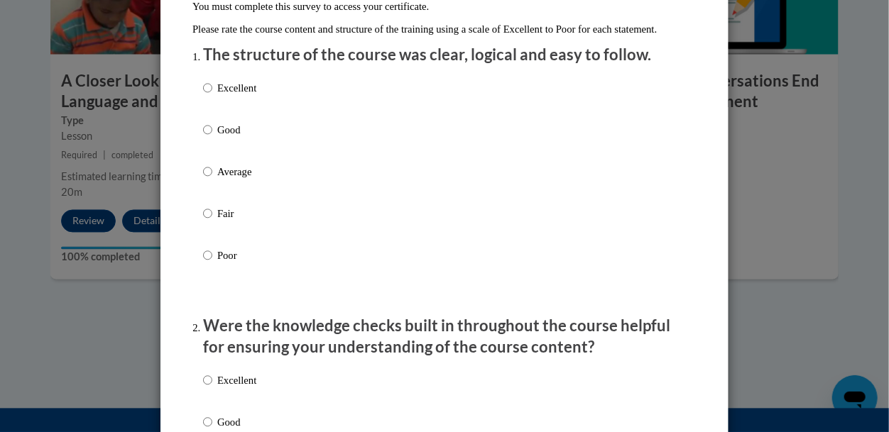
scroll to position [170, 0]
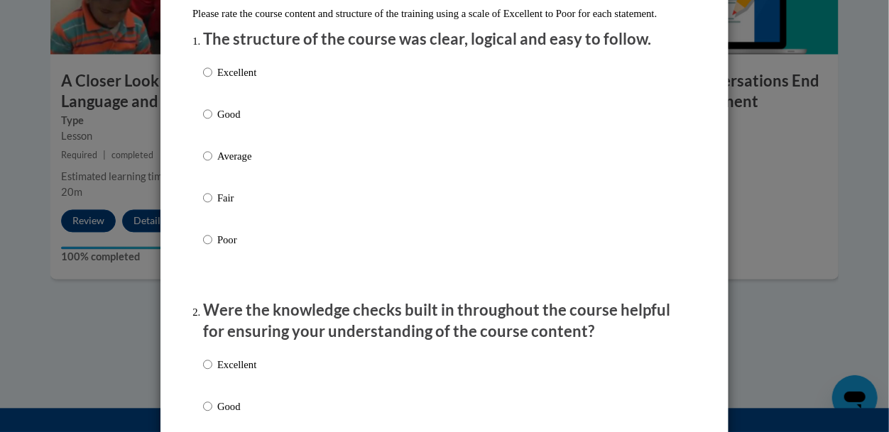
click at [274, 65] on li "The structure of the course was clear, logical and easy to follow. Excellent Go…" at bounding box center [444, 158] width 483 height 261
click at [251, 80] on p "Excellent" at bounding box center [236, 73] width 39 height 16
click at [212, 80] on input "Excellent" at bounding box center [207, 73] width 9 height 16
radio input "true"
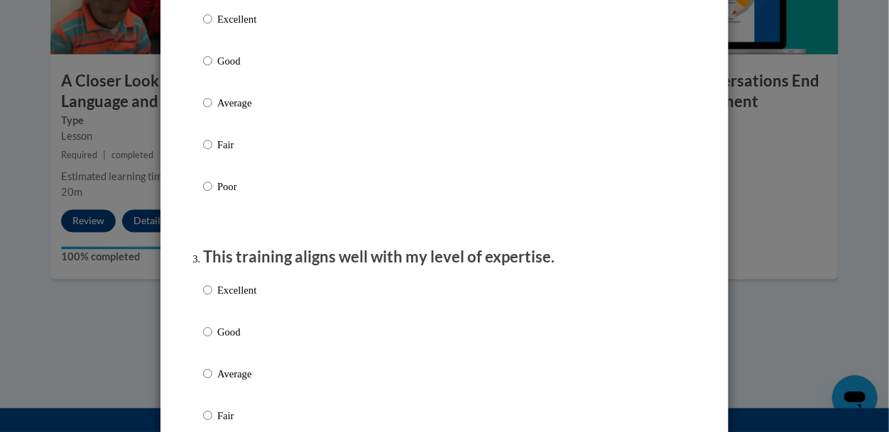
scroll to position [530, 0]
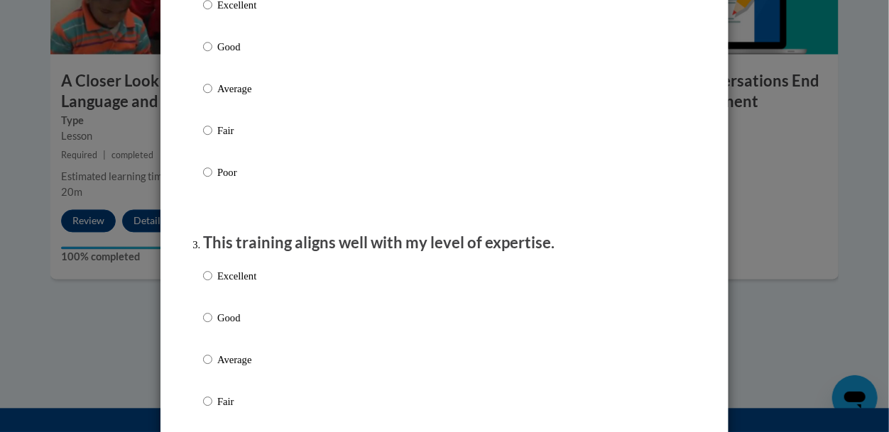
click at [234, 13] on p "Excellent" at bounding box center [236, 5] width 39 height 16
click at [212, 13] on input "Excellent" at bounding box center [207, 5] width 9 height 16
radio input "true"
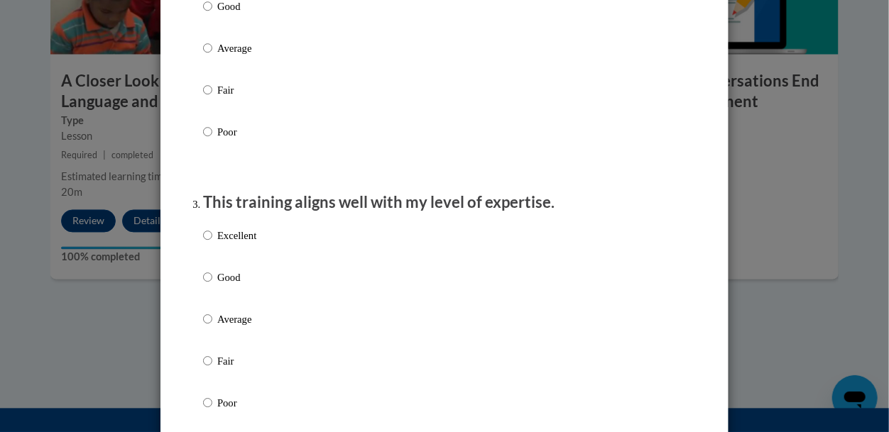
click at [241, 240] on div "Excellent Good Average Fair Poor" at bounding box center [229, 331] width 53 height 220
click at [241, 244] on p "Excellent" at bounding box center [236, 236] width 39 height 16
click at [212, 244] on input "Excellent" at bounding box center [207, 236] width 9 height 16
radio input "true"
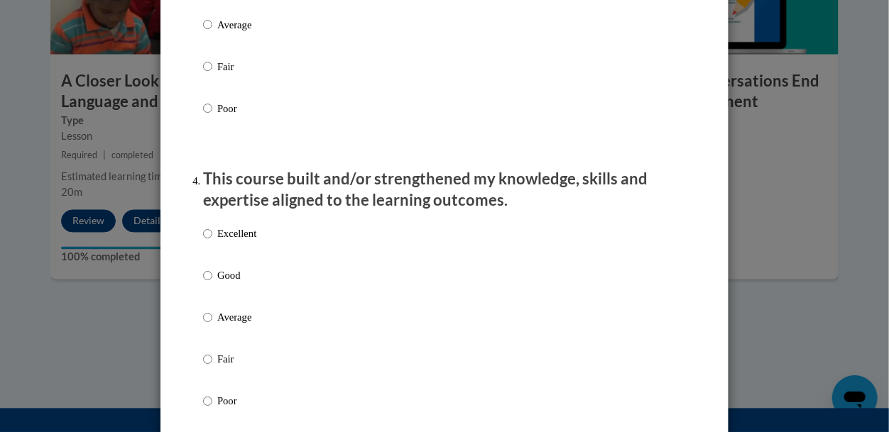
scroll to position [870, 0]
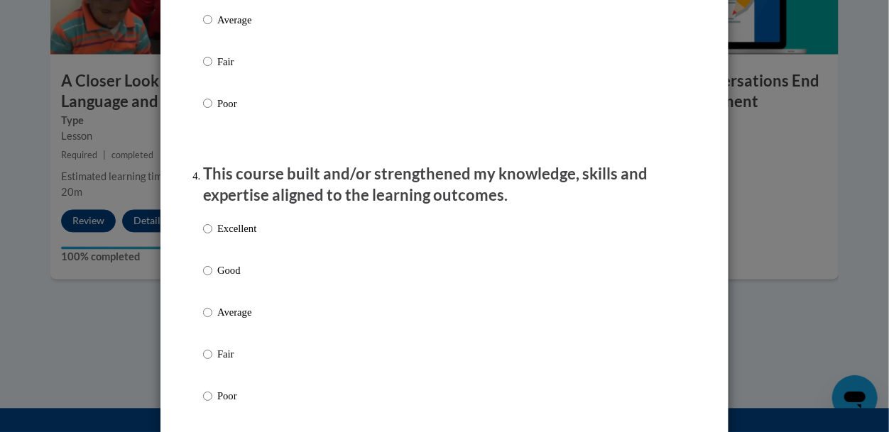
click at [241, 237] on p "Excellent" at bounding box center [236, 230] width 39 height 16
click at [212, 237] on input "Excellent" at bounding box center [207, 230] width 9 height 16
radio input "true"
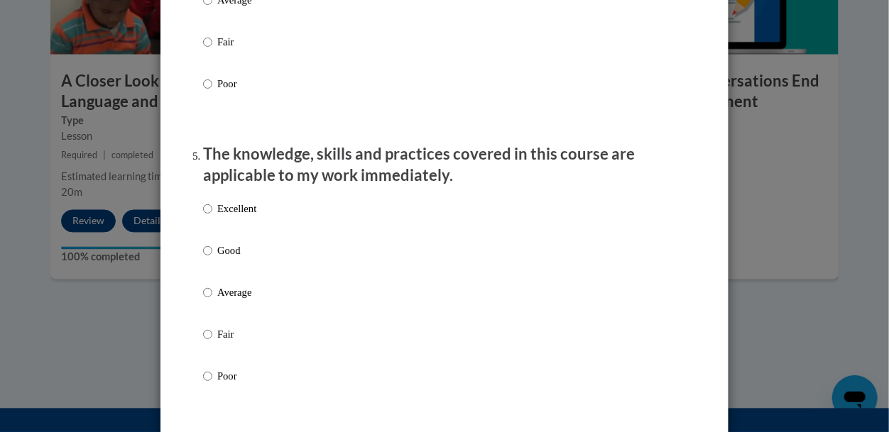
scroll to position [1201, 0]
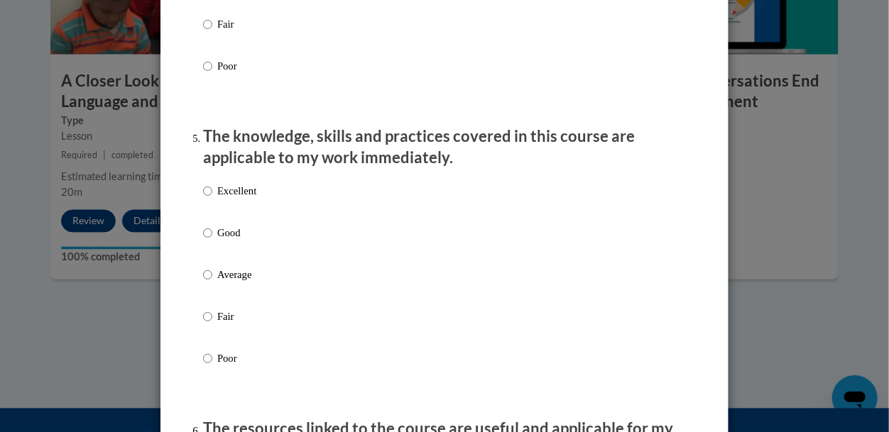
click at [226, 199] on p "Excellent" at bounding box center [236, 191] width 39 height 16
click at [212, 199] on input "Excellent" at bounding box center [207, 191] width 9 height 16
radio input "true"
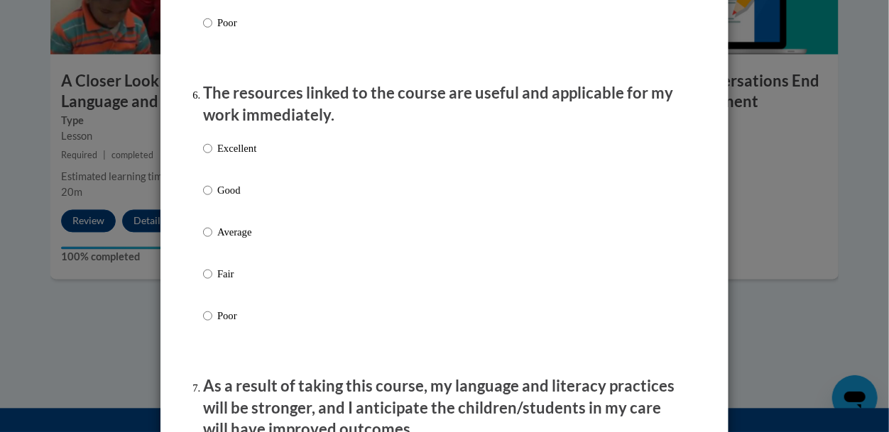
scroll to position [1530, 0]
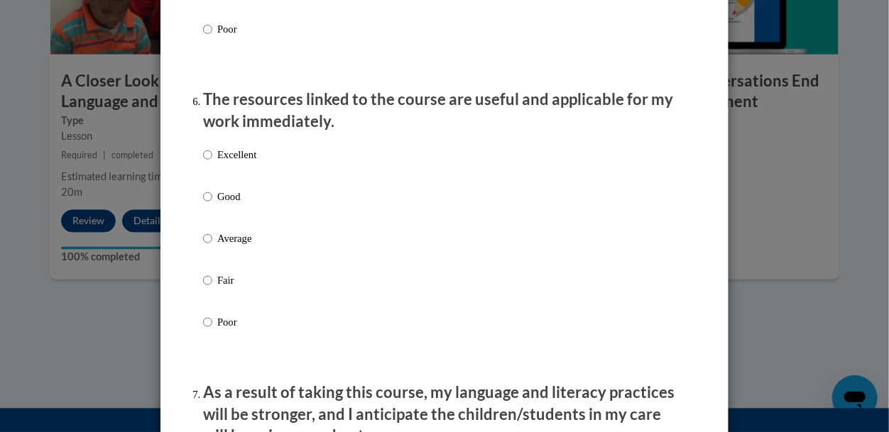
click at [221, 163] on p "Excellent" at bounding box center [236, 155] width 39 height 16
click at [212, 163] on input "Excellent" at bounding box center [207, 155] width 9 height 16
radio input "true"
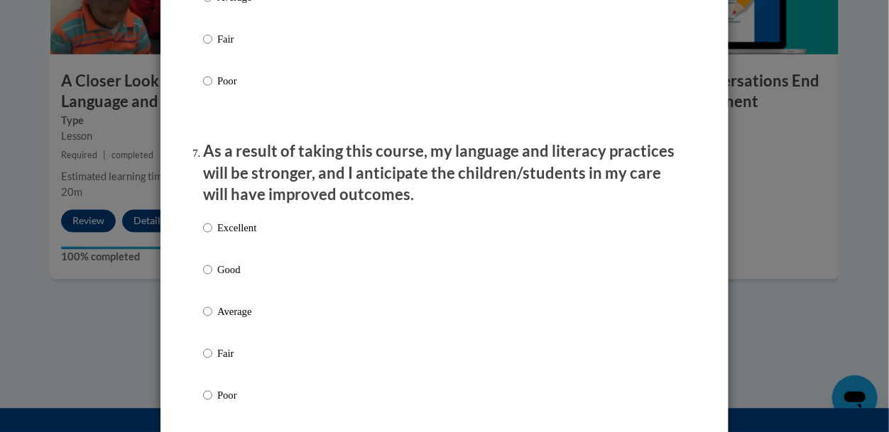
scroll to position [1782, 0]
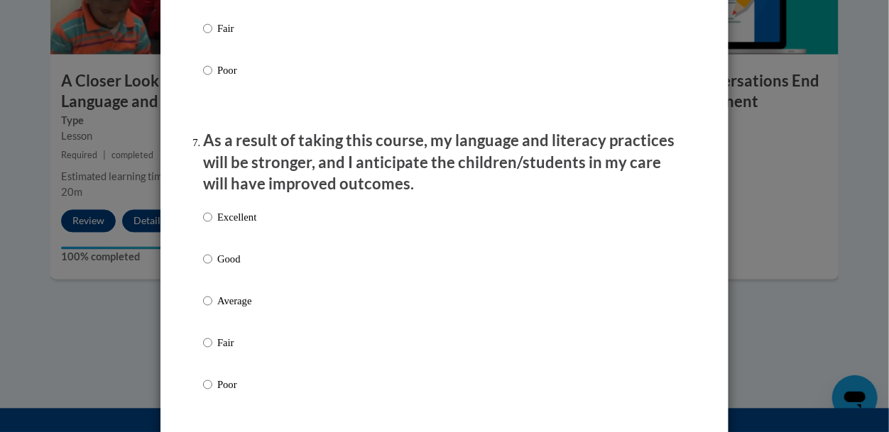
click at [239, 225] on p "Excellent" at bounding box center [236, 217] width 39 height 16
click at [212, 225] on input "Excellent" at bounding box center [207, 217] width 9 height 16
radio input "true"
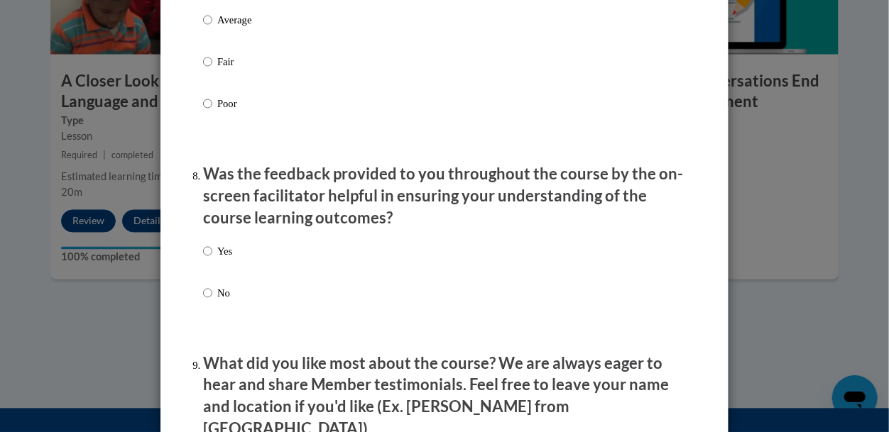
scroll to position [2072, 0]
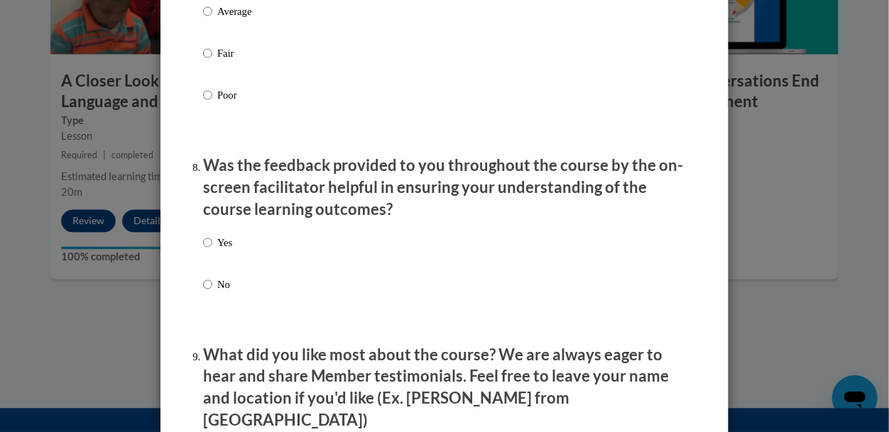
click at [222, 246] on div "Yes No" at bounding box center [217, 275] width 29 height 94
click at [229, 251] on p "Yes" at bounding box center [224, 243] width 15 height 16
click at [212, 251] on input "Yes" at bounding box center [207, 243] width 9 height 16
radio input "true"
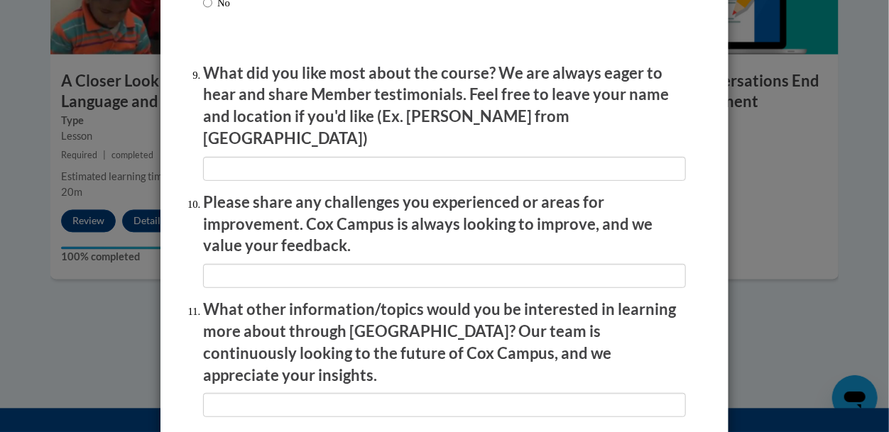
scroll to position [2529, 0]
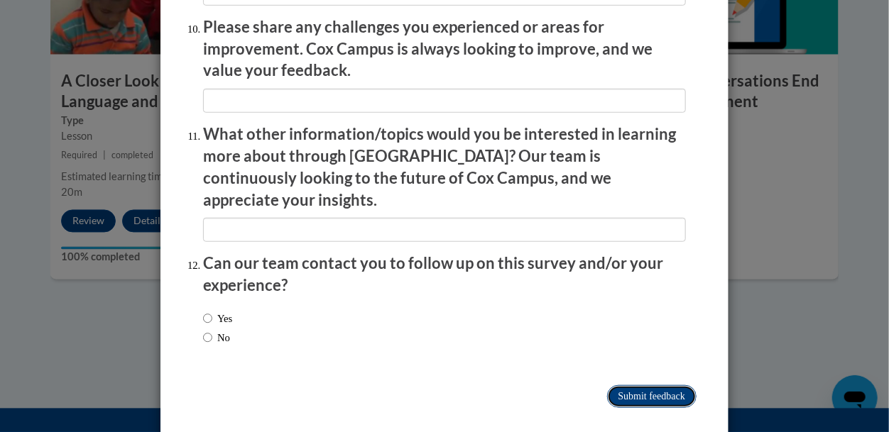
click at [624, 386] on input "Submit feedback" at bounding box center [651, 397] width 89 height 23
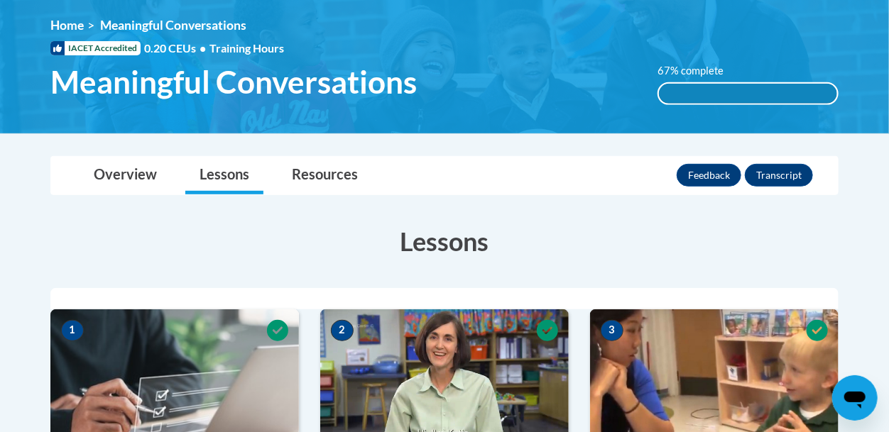
scroll to position [187, 0]
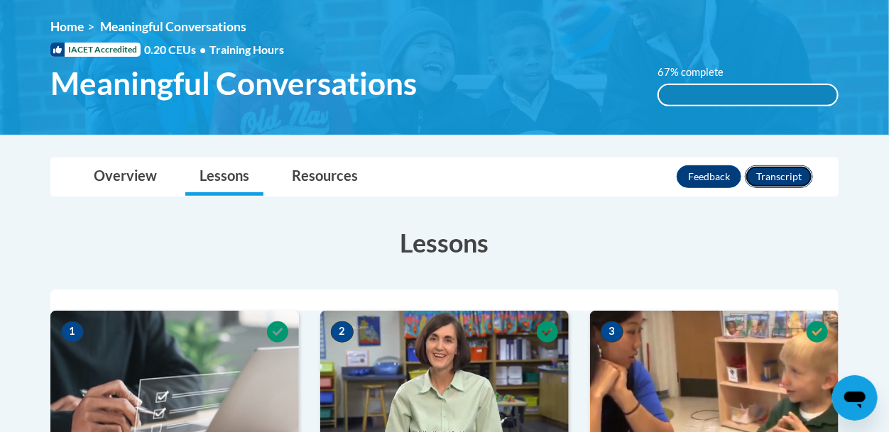
click at [759, 173] on button "Transcript" at bounding box center [779, 176] width 68 height 23
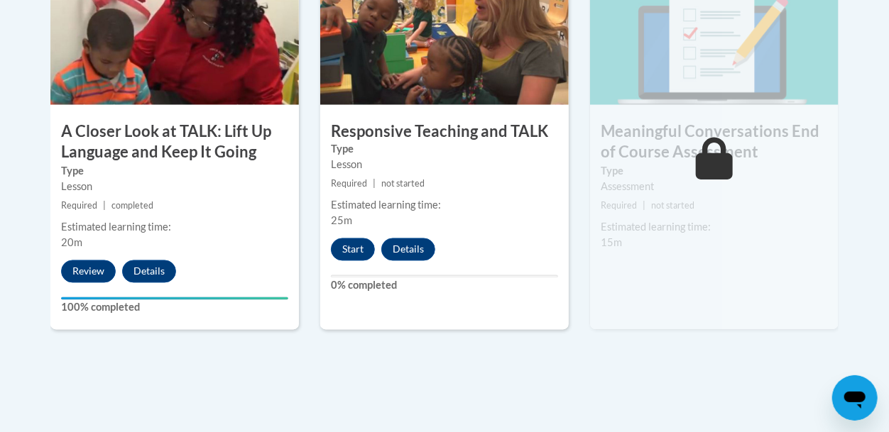
scroll to position [929, 0]
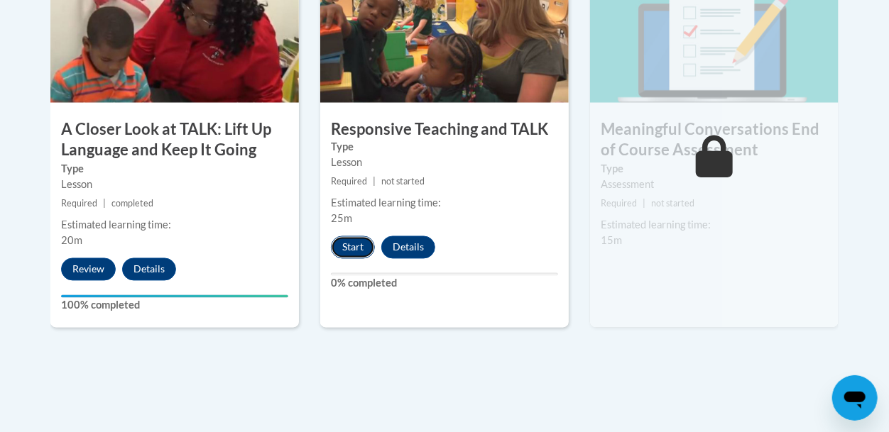
click at [364, 255] on button "Start" at bounding box center [353, 247] width 44 height 23
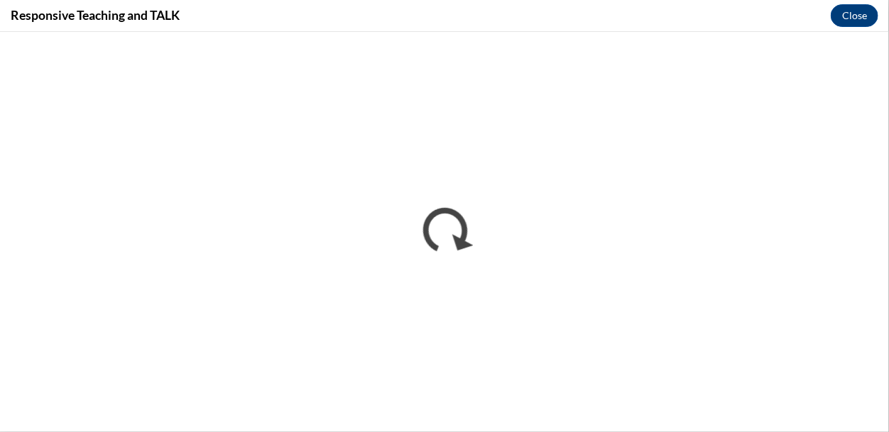
scroll to position [0, 0]
click at [846, 18] on button "Close" at bounding box center [855, 15] width 48 height 23
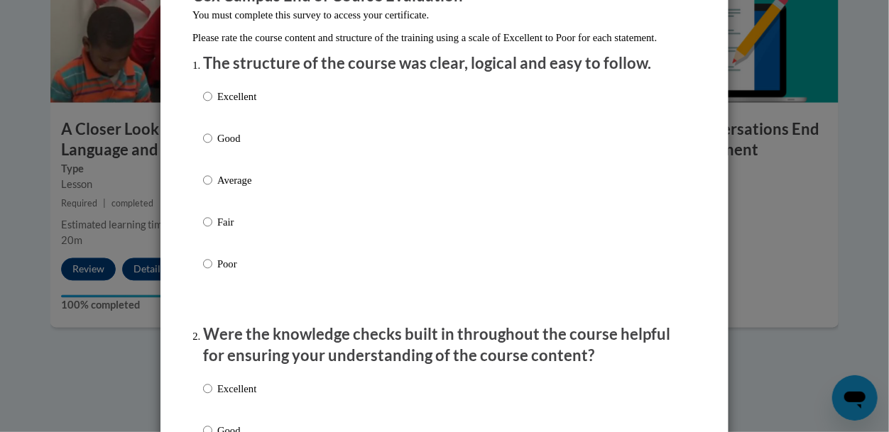
scroll to position [182, 0]
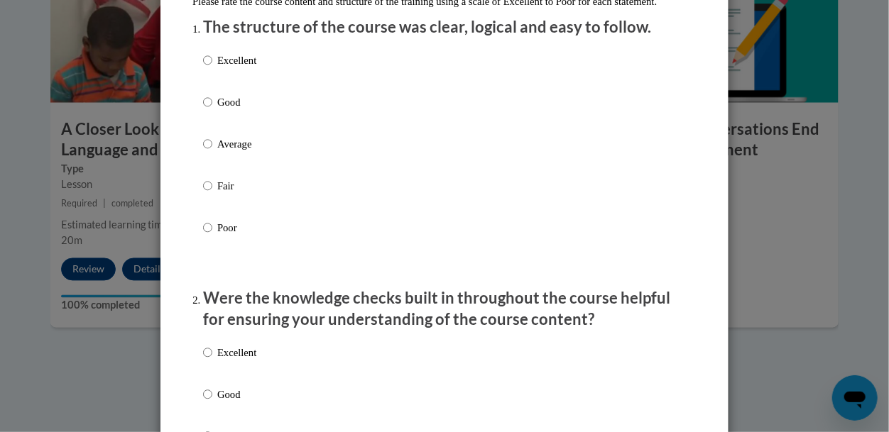
click at [269, 79] on div "Excellent Good Average Fair Poor" at bounding box center [444, 160] width 483 height 231
click at [256, 68] on p "Excellent" at bounding box center [236, 61] width 39 height 16
click at [212, 68] on input "Excellent" at bounding box center [207, 61] width 9 height 16
radio input "true"
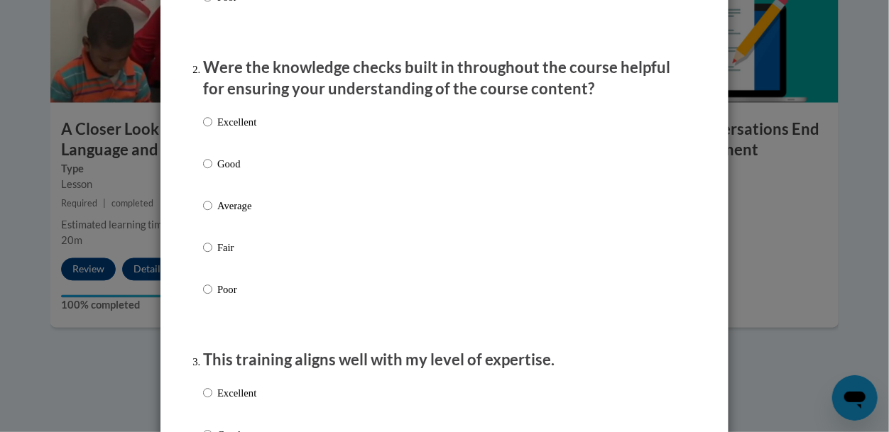
click at [250, 130] on p "Excellent" at bounding box center [236, 122] width 39 height 16
click at [212, 130] on input "Excellent" at bounding box center [207, 122] width 9 height 16
radio input "true"
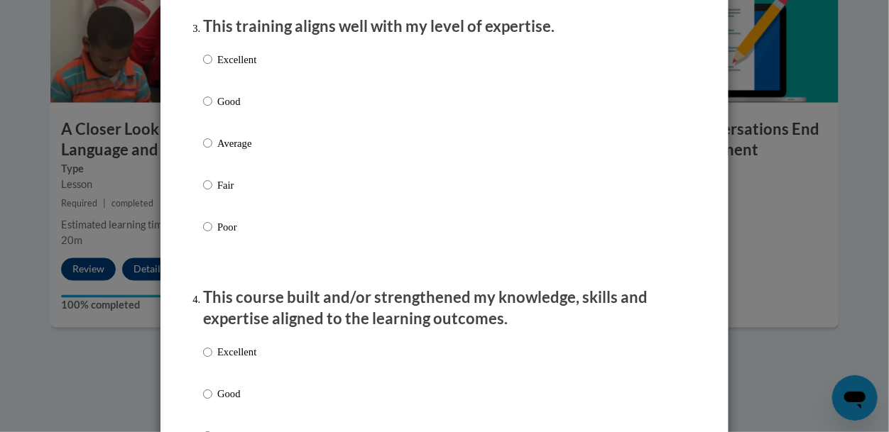
scroll to position [748, 0]
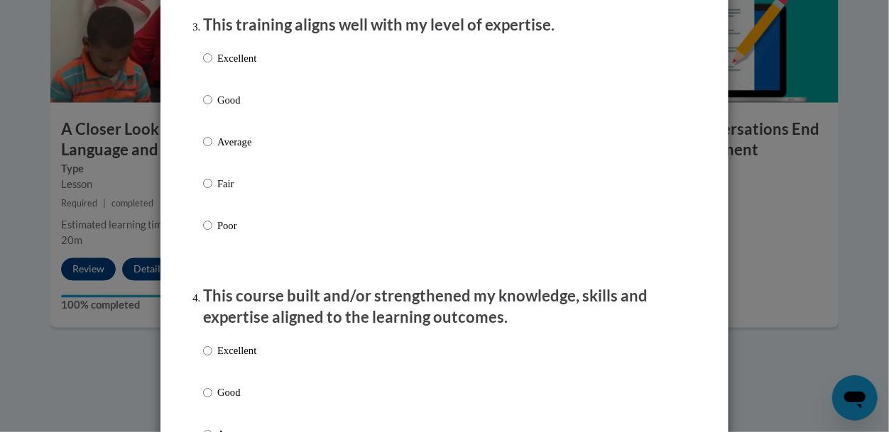
click at [239, 66] on p "Excellent" at bounding box center [236, 58] width 39 height 16
click at [212, 66] on input "Excellent" at bounding box center [207, 58] width 9 height 16
radio input "true"
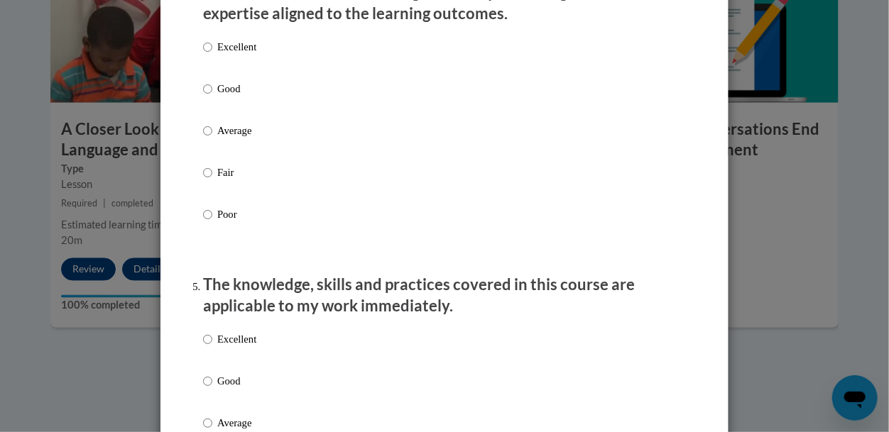
click at [239, 78] on label "Excellent" at bounding box center [229, 59] width 53 height 38
click at [212, 55] on input "Excellent" at bounding box center [207, 48] width 9 height 16
radio input "true"
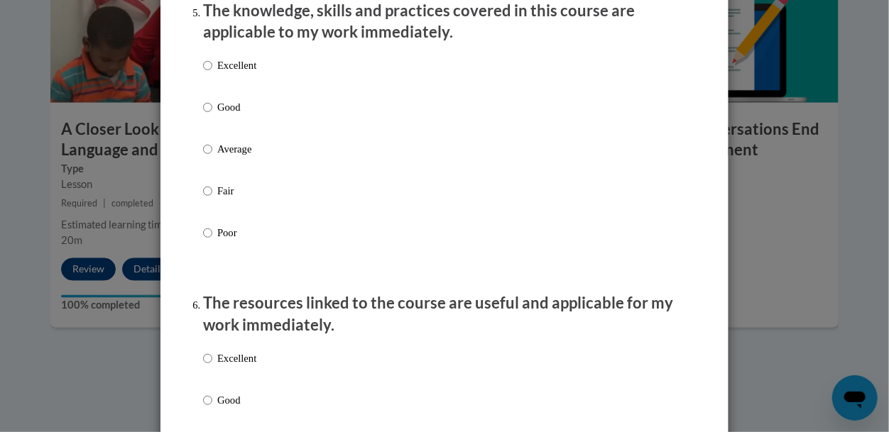
scroll to position [1340, 0]
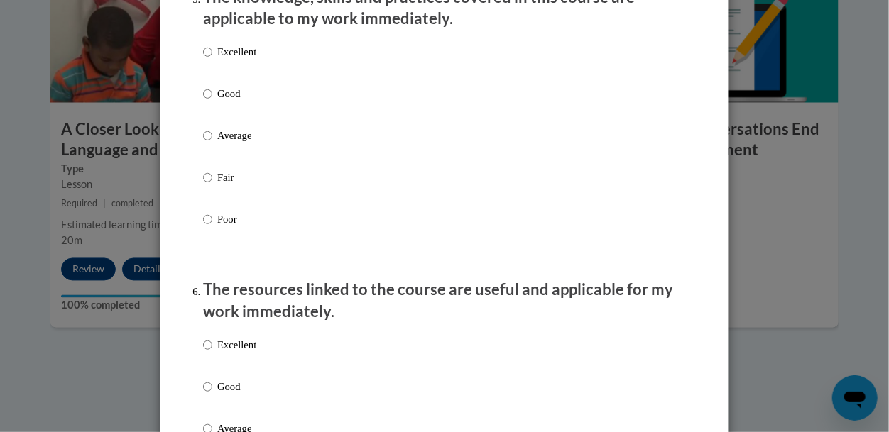
click at [228, 78] on label "Excellent" at bounding box center [229, 63] width 53 height 38
click at [212, 60] on input "Excellent" at bounding box center [207, 52] width 9 height 16
radio input "true"
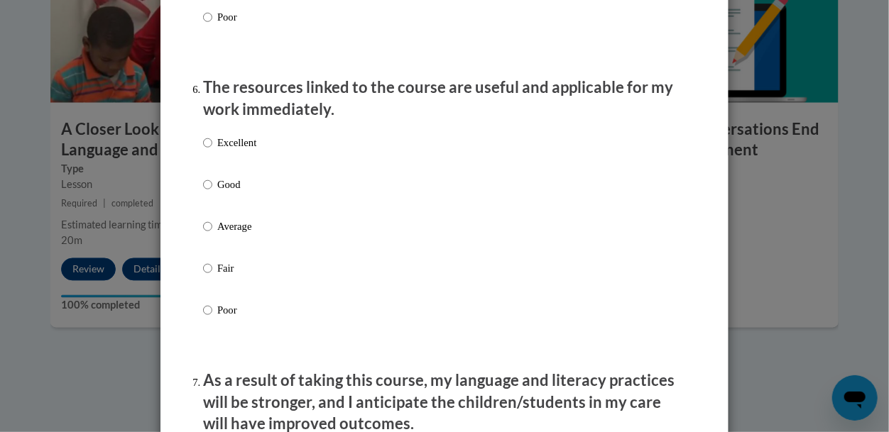
scroll to position [1547, 0]
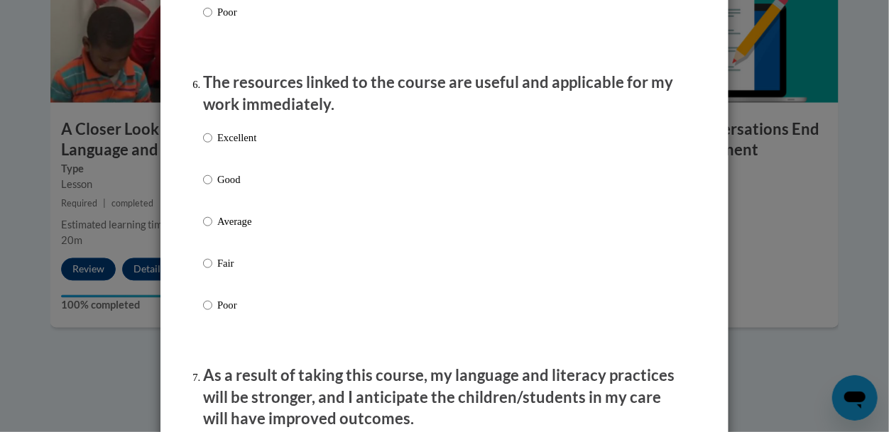
click at [237, 146] on p "Excellent" at bounding box center [236, 138] width 39 height 16
click at [212, 146] on input "Excellent" at bounding box center [207, 138] width 9 height 16
radio input "true"
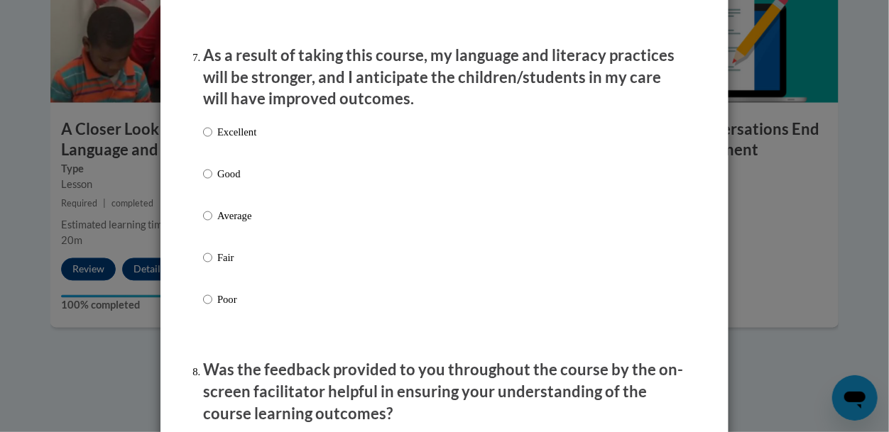
click at [237, 140] on p "Excellent" at bounding box center [236, 132] width 39 height 16
click at [212, 140] on input "Excellent" at bounding box center [207, 132] width 9 height 16
radio input "true"
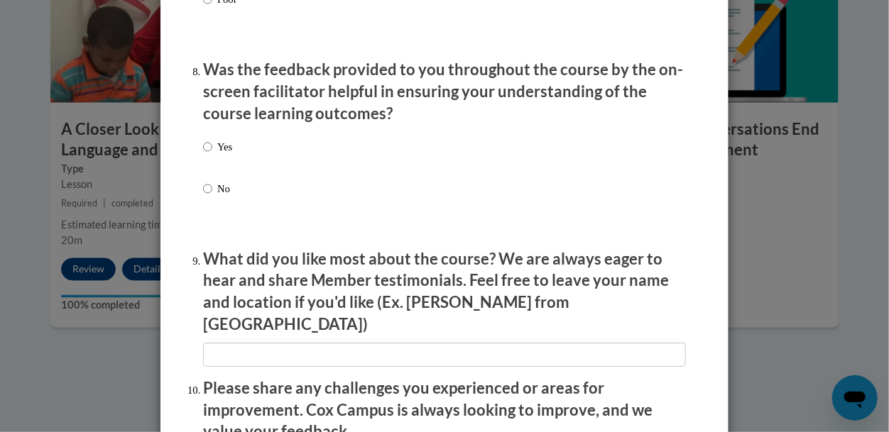
scroll to position [2166, 0]
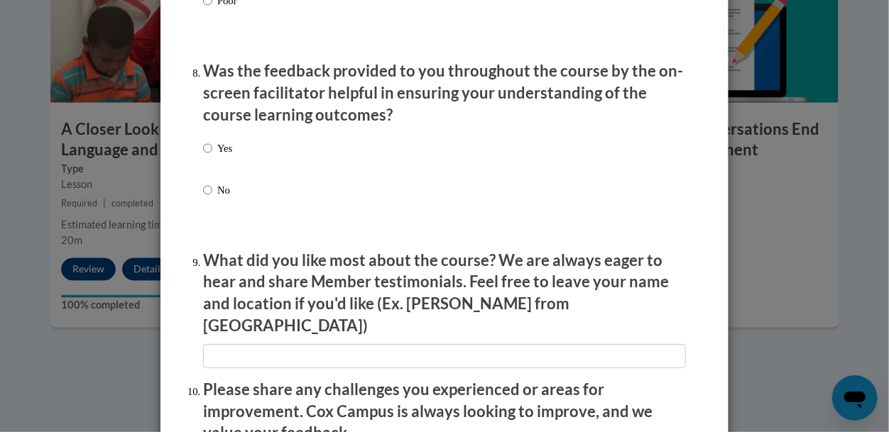
click at [227, 151] on div "Yes No" at bounding box center [217, 180] width 29 height 94
click at [226, 156] on p "Yes" at bounding box center [224, 149] width 15 height 16
click at [212, 156] on input "Yes" at bounding box center [207, 149] width 9 height 16
radio input "true"
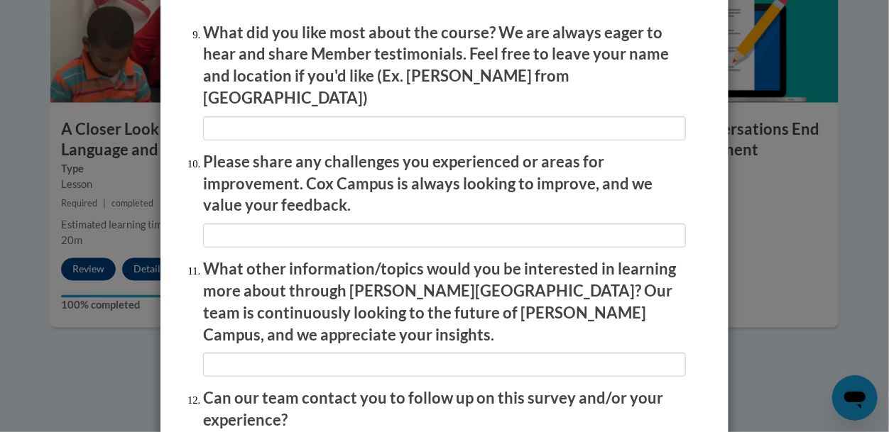
scroll to position [2400, 0]
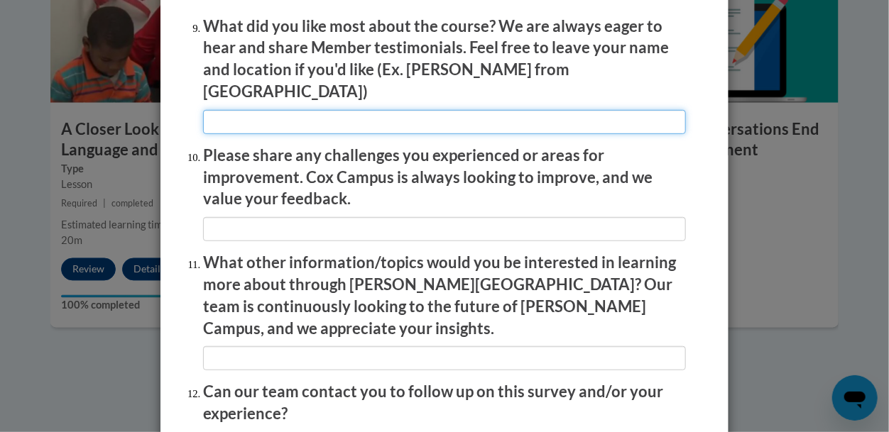
click at [289, 126] on input "textbox" at bounding box center [444, 122] width 483 height 24
type input "yes"
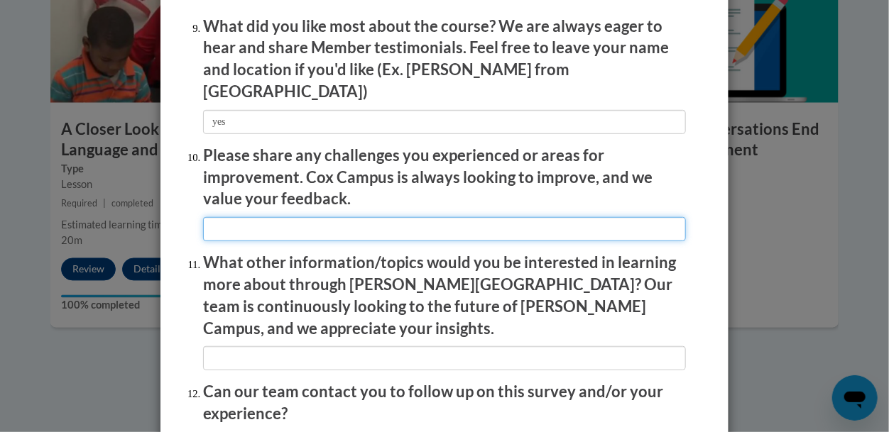
click at [262, 222] on input "textbox" at bounding box center [444, 229] width 483 height 24
type input "yes"
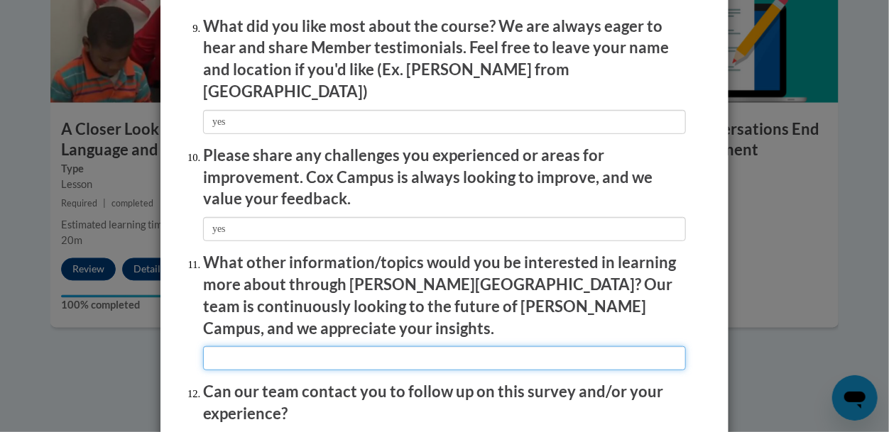
click at [322, 346] on input "textbox" at bounding box center [444, 358] width 483 height 24
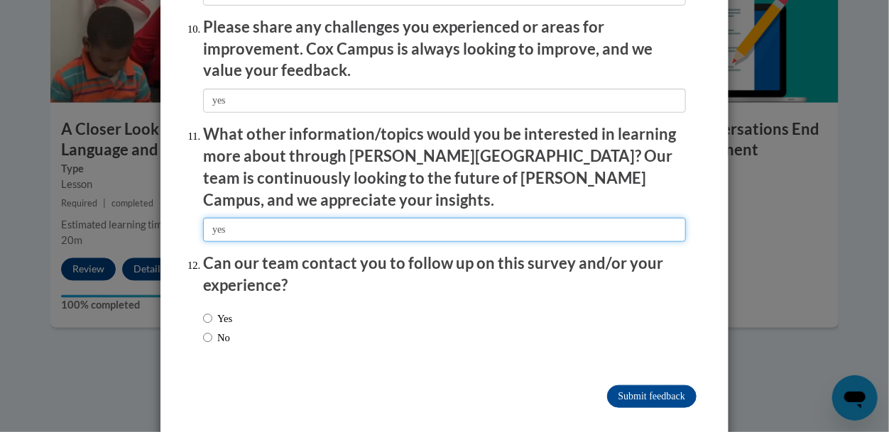
type input "yes"
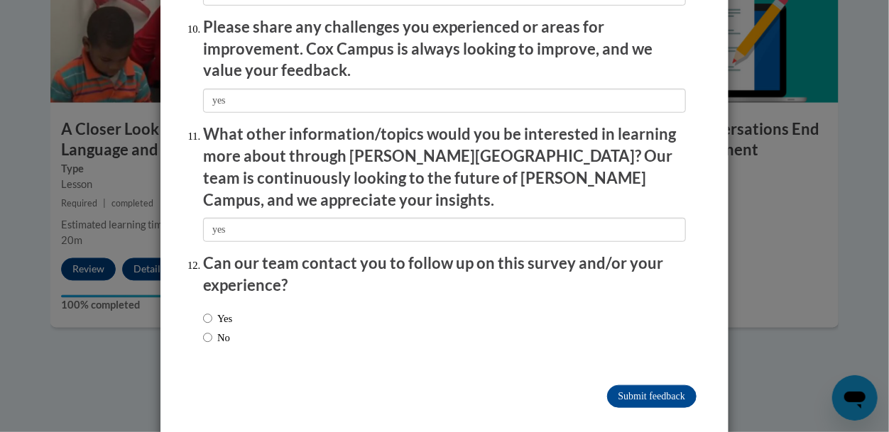
click at [232, 304] on div "Yes No" at bounding box center [217, 328] width 29 height 49
click at [229, 311] on label "Yes" at bounding box center [217, 319] width 29 height 16
click at [212, 311] on input "Yes" at bounding box center [207, 319] width 9 height 16
radio input "true"
click at [674, 386] on input "Submit feedback" at bounding box center [651, 397] width 89 height 23
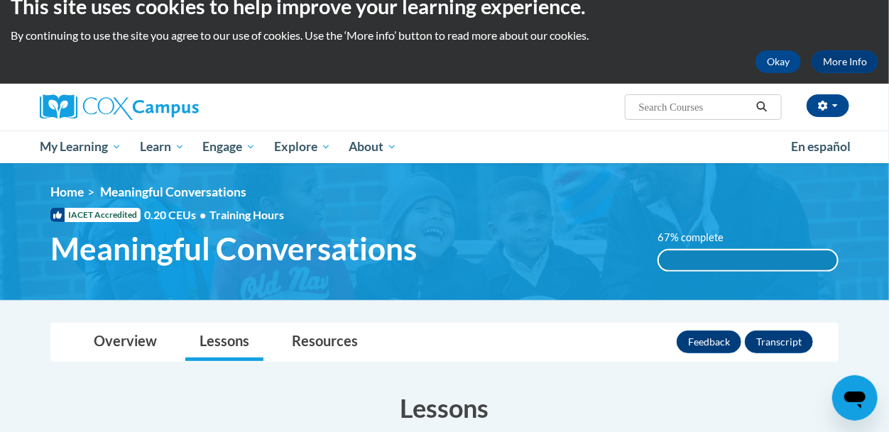
scroll to position [6, 0]
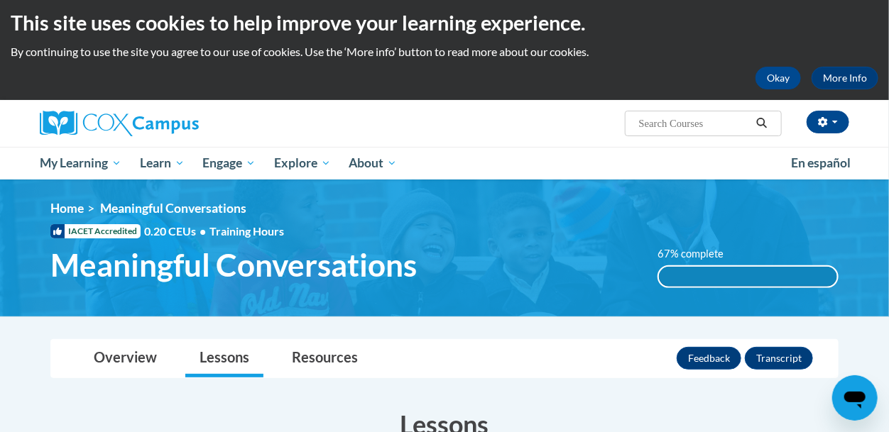
click at [674, 376] on div "Overview Lessons Resources Feedback Transcript" at bounding box center [444, 359] width 765 height 38
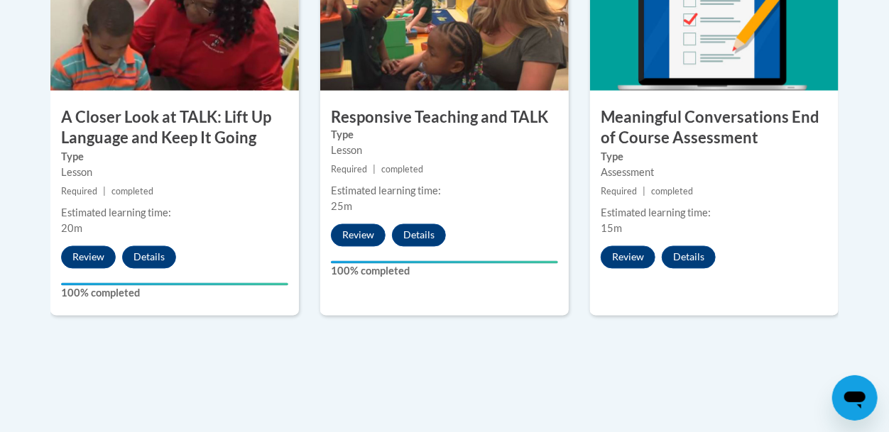
scroll to position [949, 0]
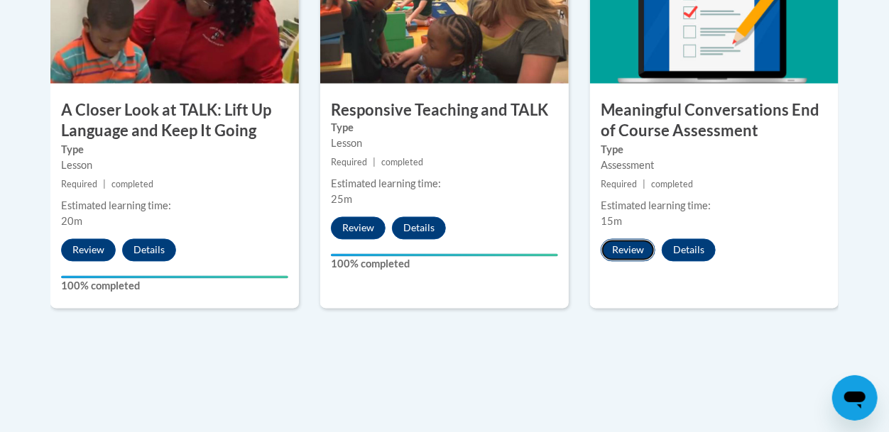
click at [628, 244] on button "Review" at bounding box center [628, 250] width 55 height 23
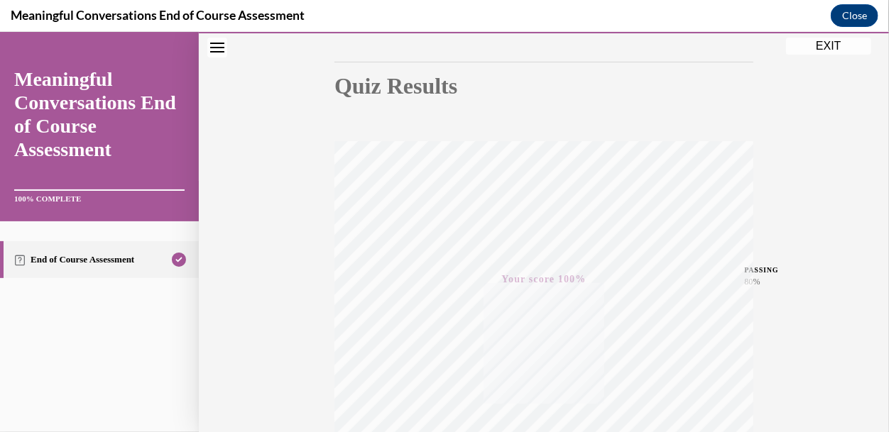
scroll to position [135, 0]
click at [800, 50] on button "EXIT" at bounding box center [828, 45] width 85 height 17
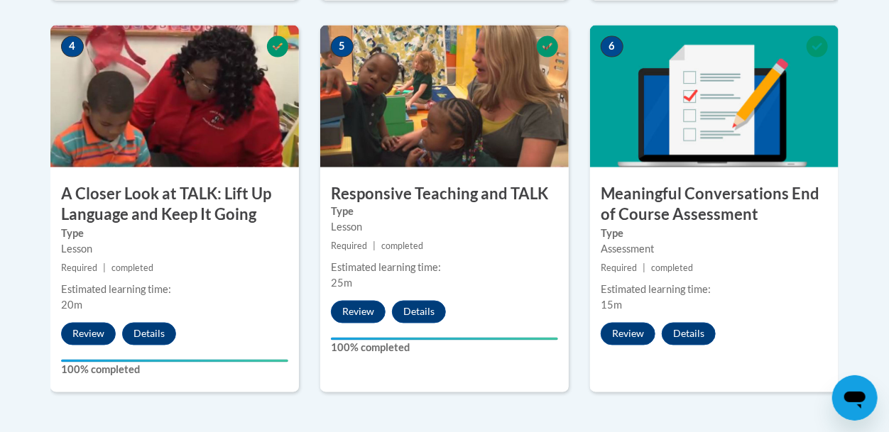
scroll to position [838, 0]
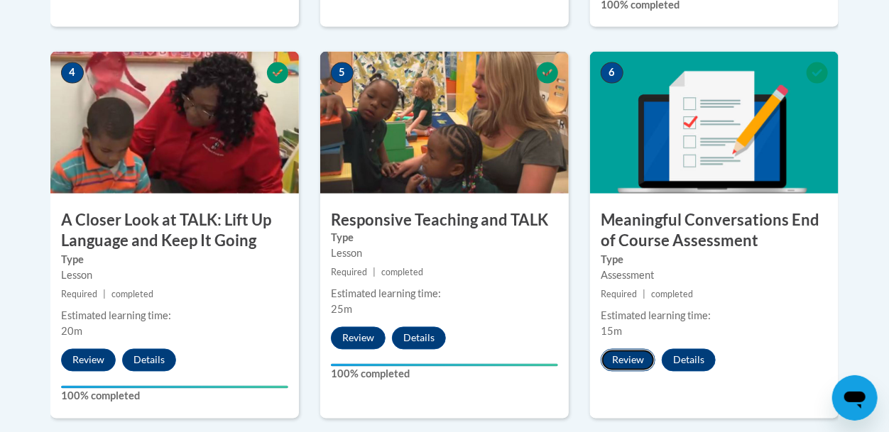
click at [630, 360] on button "Review" at bounding box center [628, 360] width 55 height 23
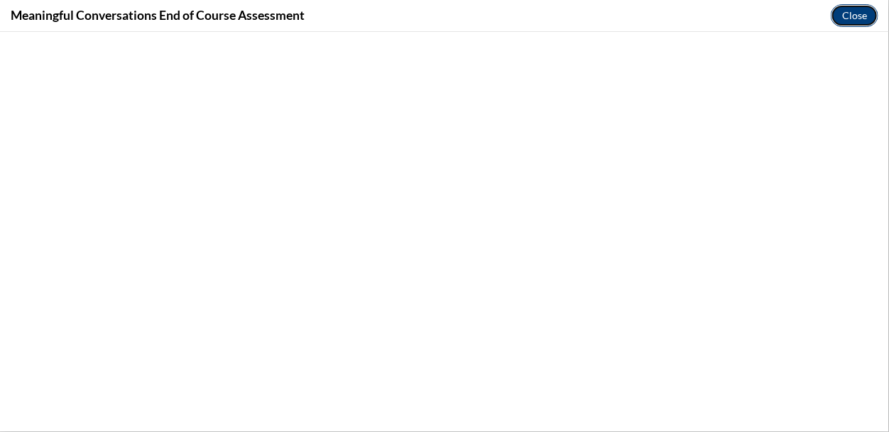
click at [852, 9] on button "Close" at bounding box center [855, 15] width 48 height 23
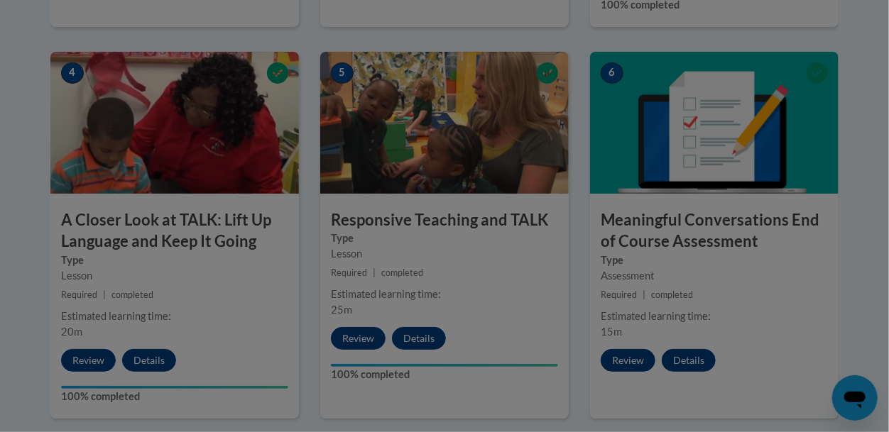
scroll to position [0, 0]
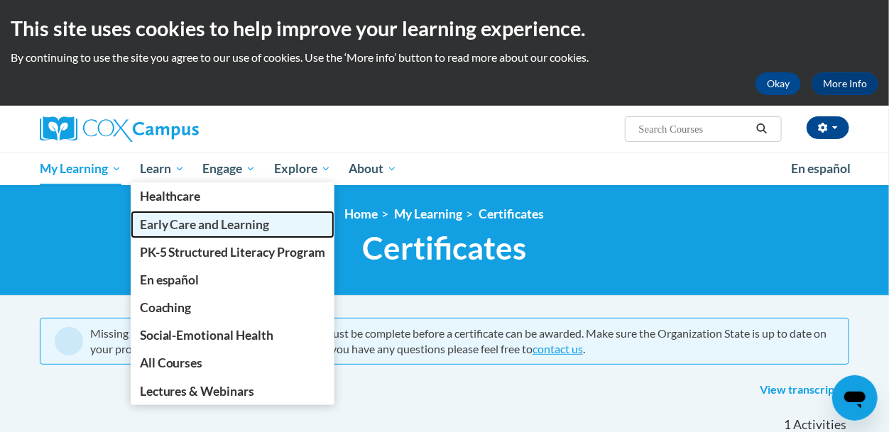
click at [178, 224] on span "Early Care and Learning" at bounding box center [205, 224] width 130 height 15
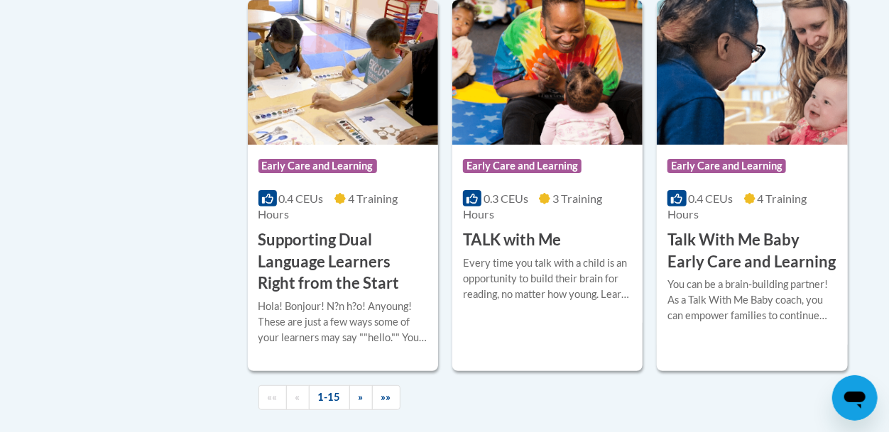
scroll to position [2216, 0]
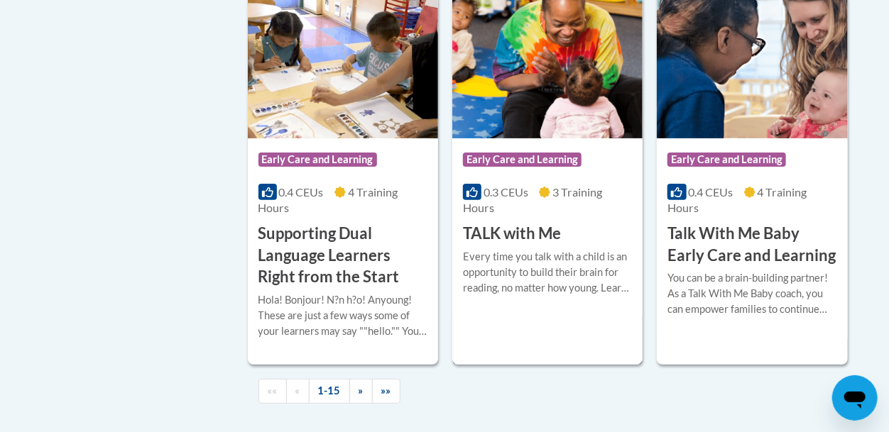
click at [504, 200] on div "Course Category: Early Care and Learning 0.3 CEUs 3 Training Hours COURSE TALK …" at bounding box center [547, 191] width 190 height 106
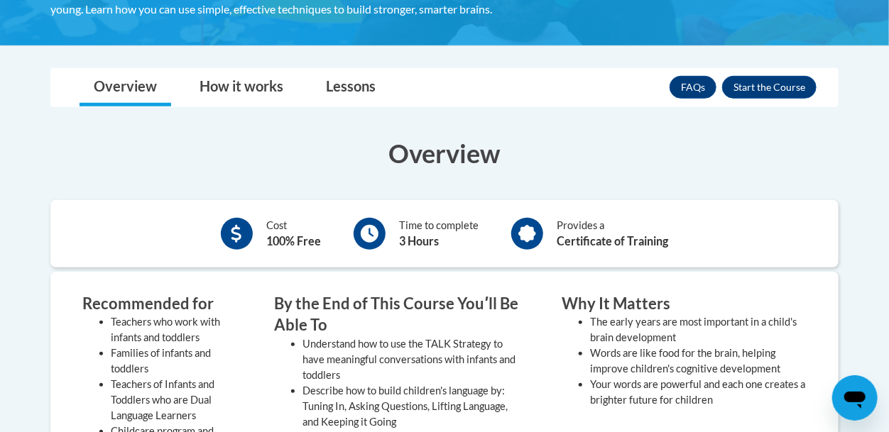
scroll to position [312, 0]
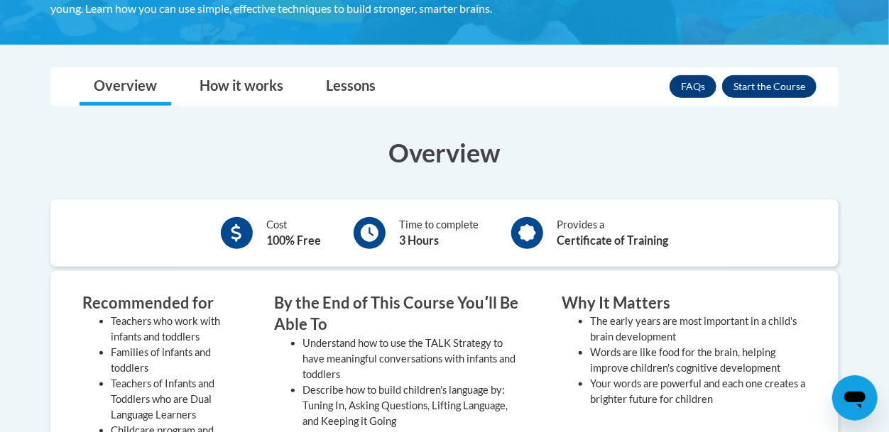
click at [755, 72] on div "FAQs Enroll" at bounding box center [743, 86] width 147 height 37
click at [756, 77] on button "Enroll" at bounding box center [769, 86] width 94 height 23
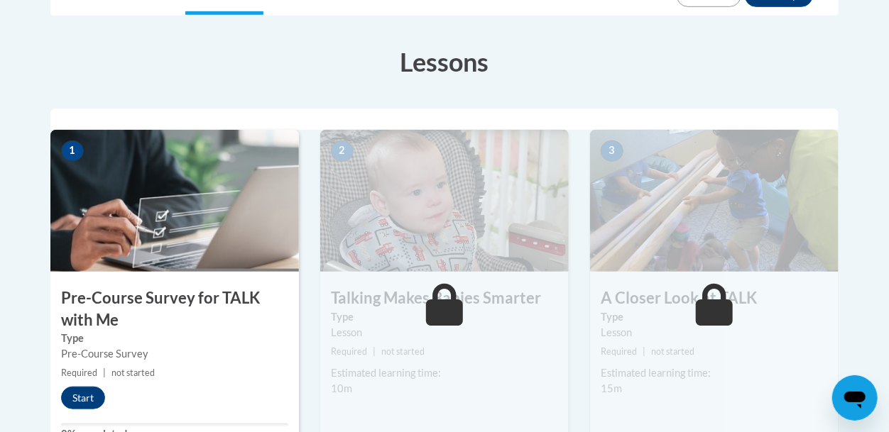
scroll to position [407, 0]
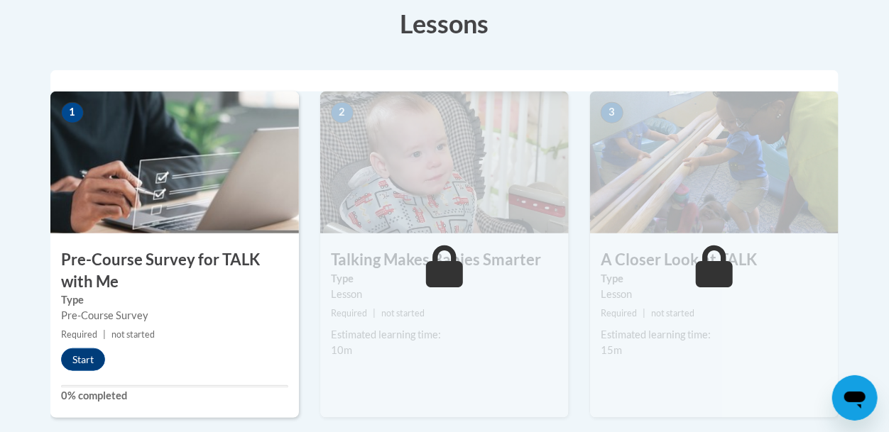
click at [245, 197] on img at bounding box center [174, 163] width 248 height 142
click at [94, 351] on button "Start" at bounding box center [83, 360] width 44 height 23
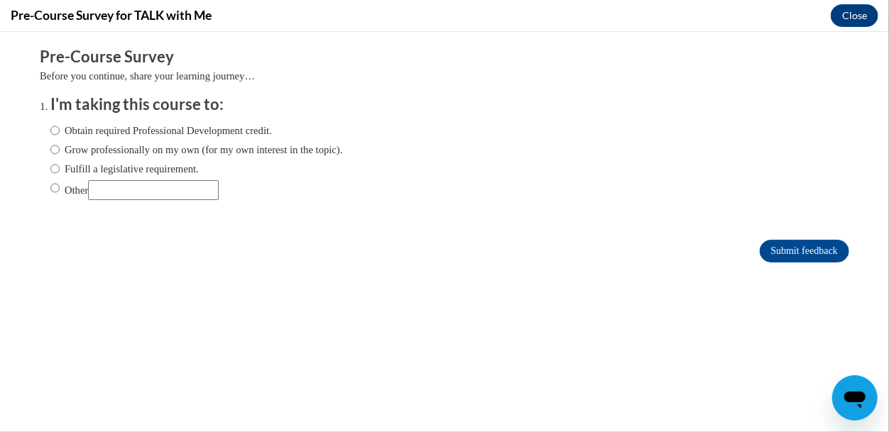
scroll to position [0, 0]
click at [272, 130] on label "Obtain required Professional Development credit." at bounding box center [161, 130] width 222 height 16
click at [60, 130] on input "Obtain required Professional Development credit." at bounding box center [54, 130] width 9 height 16
radio input "true"
click at [779, 254] on input "Submit feedback" at bounding box center [804, 250] width 89 height 23
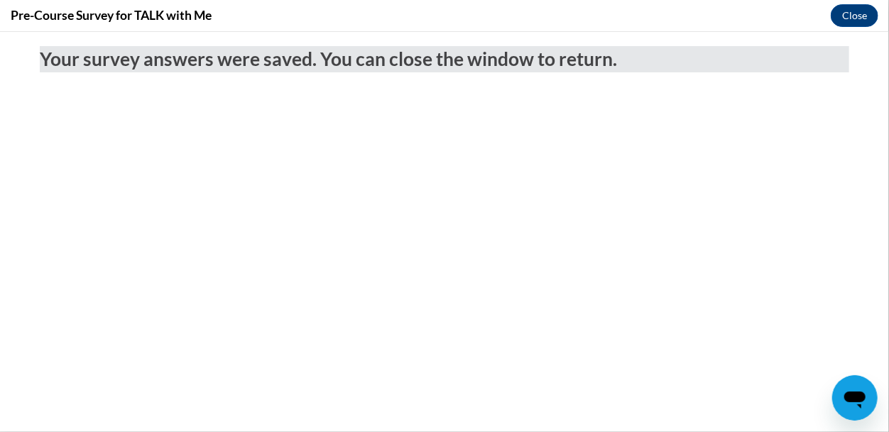
click at [616, 249] on body "Your survey answers were saved. You can close the window to return." at bounding box center [444, 231] width 889 height 400
click at [863, 18] on button "Close" at bounding box center [855, 15] width 48 height 23
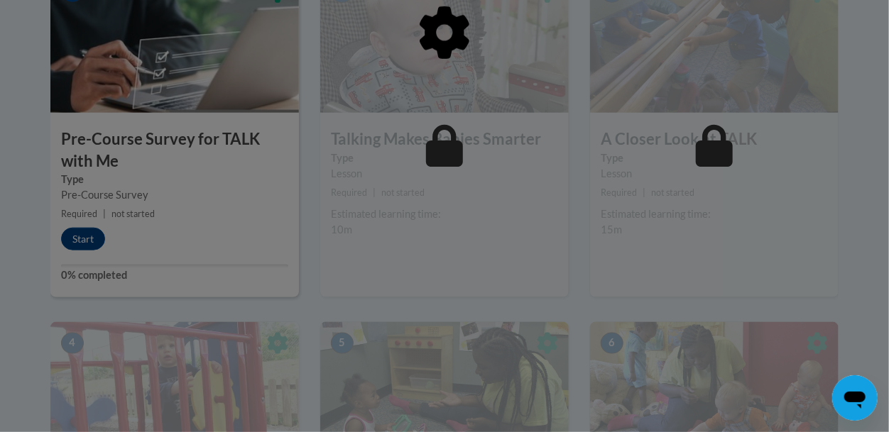
scroll to position [527, 0]
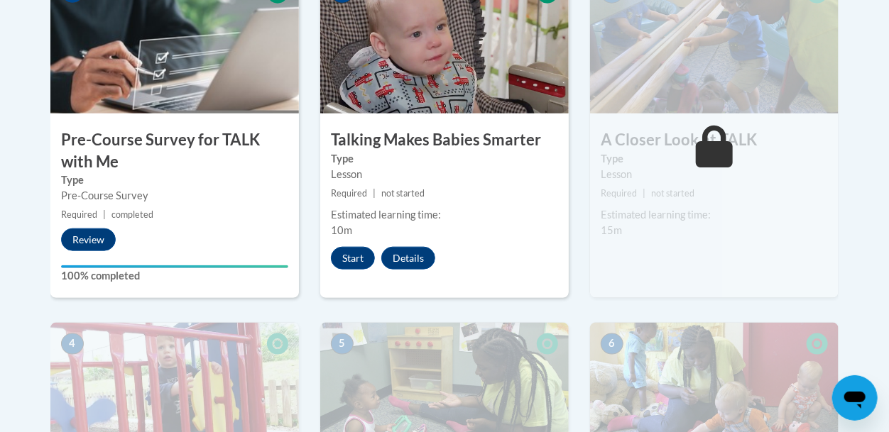
click at [469, 139] on h3 "Talking Makes Babies Smarter" at bounding box center [444, 140] width 248 height 22
click at [360, 261] on button "Start" at bounding box center [353, 258] width 44 height 23
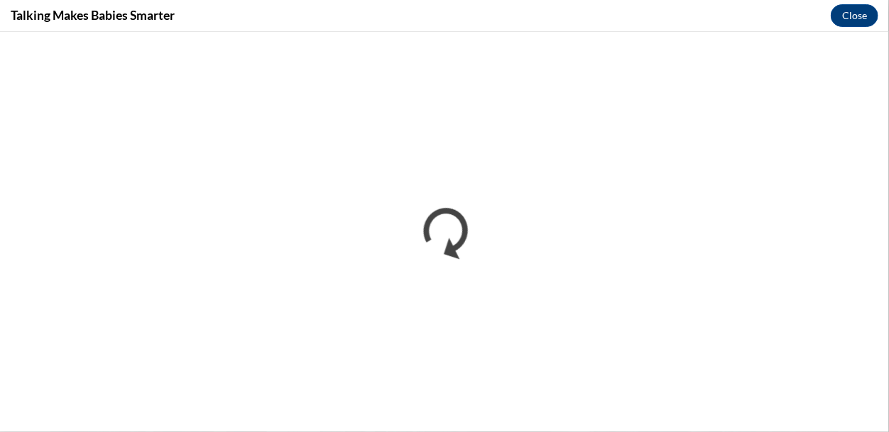
scroll to position [0, 0]
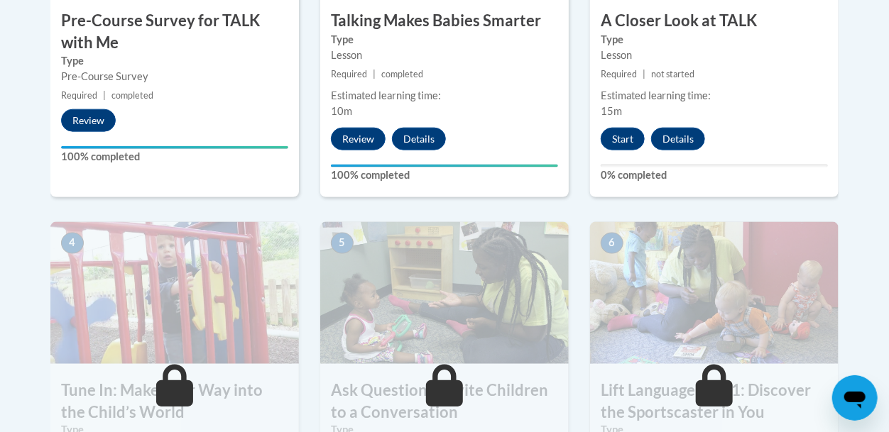
scroll to position [645, 0]
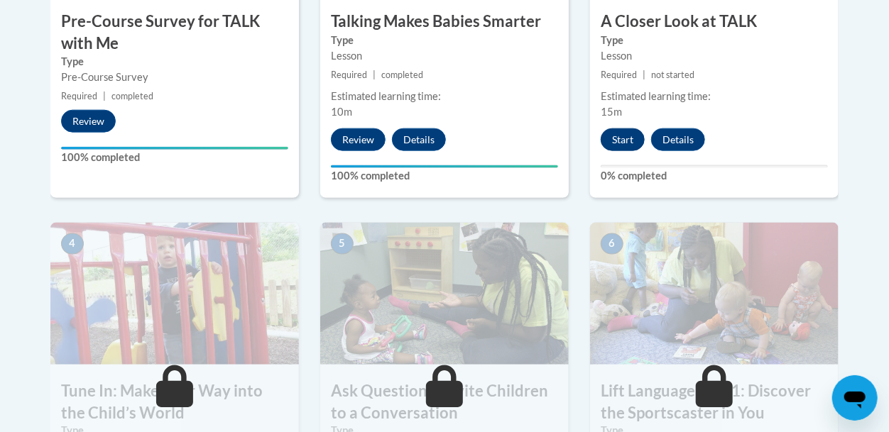
click at [631, 136] on button "Start" at bounding box center [623, 140] width 44 height 23
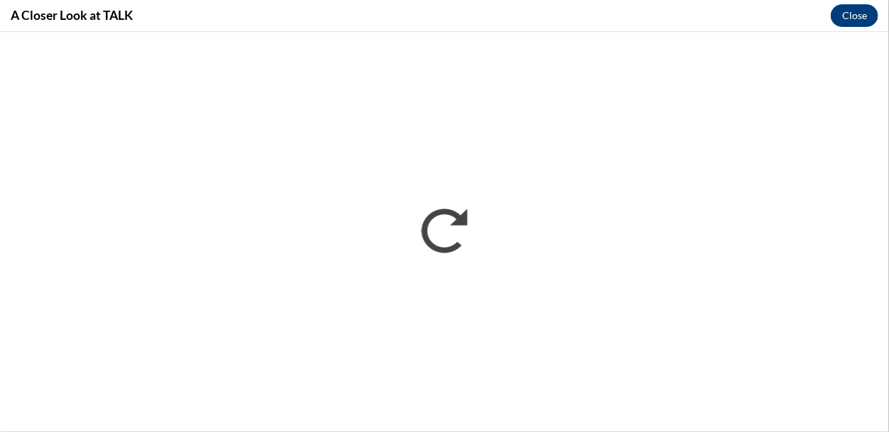
scroll to position [0, 0]
click at [839, 16] on button "Close" at bounding box center [855, 15] width 48 height 23
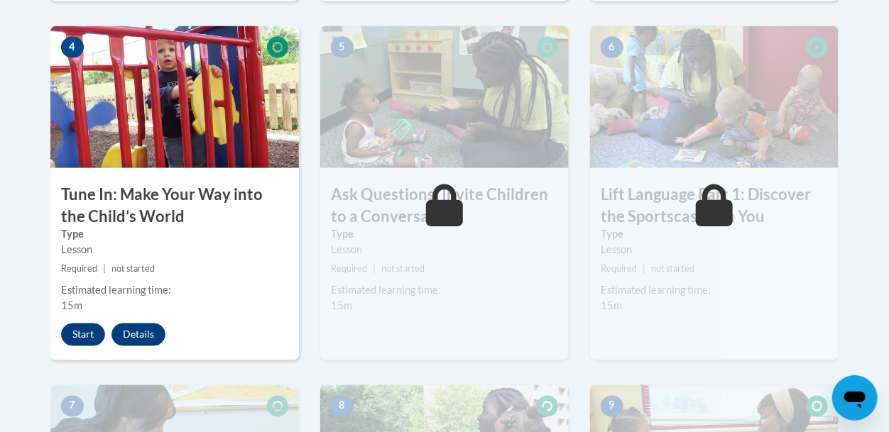
scroll to position [901, 0]
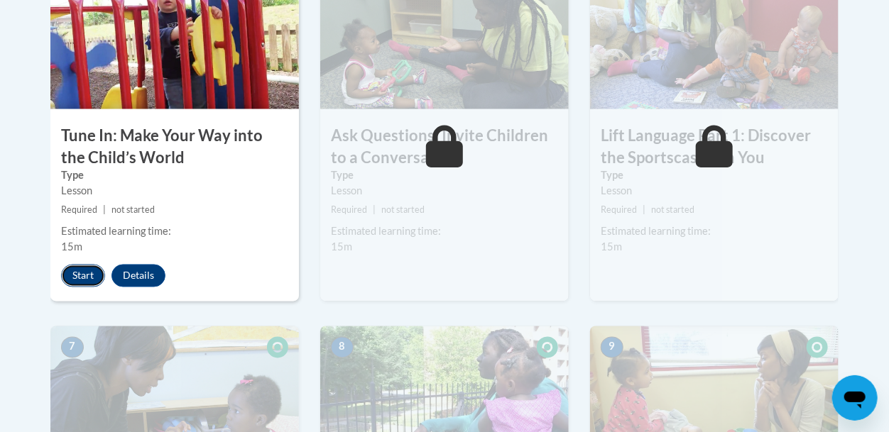
click at [83, 278] on button "Start" at bounding box center [83, 276] width 44 height 23
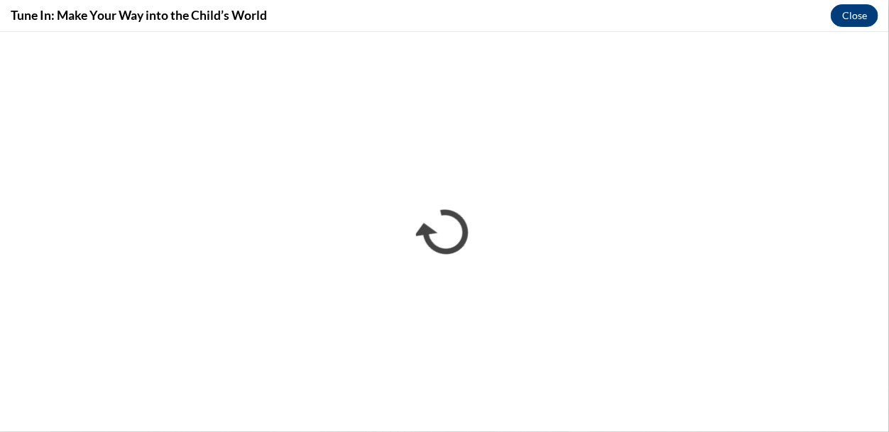
scroll to position [0, 0]
